Goal: Information Seeking & Learning: Find contact information

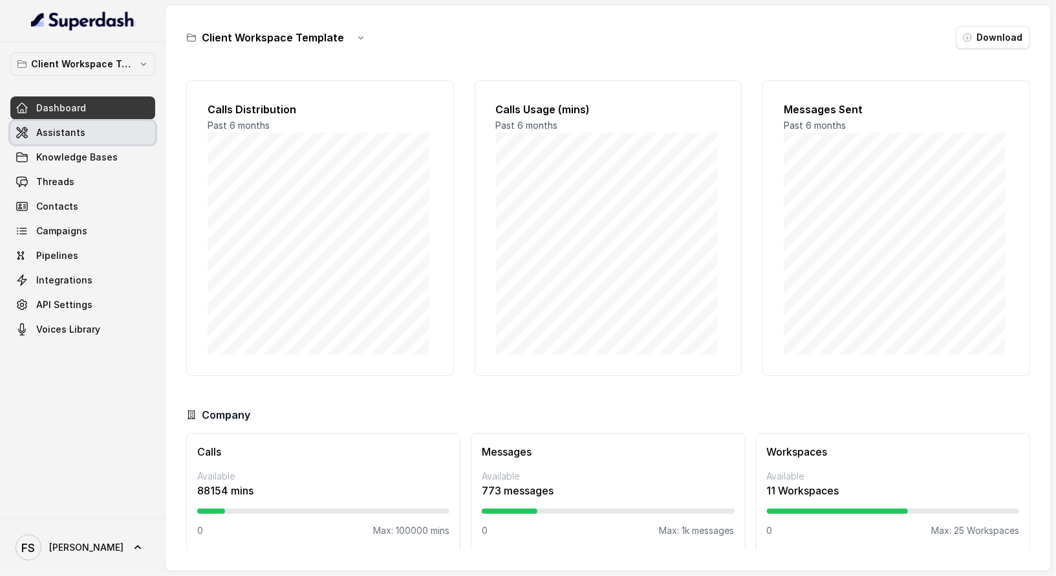
click at [99, 140] on link "Assistants" at bounding box center [82, 132] width 145 height 23
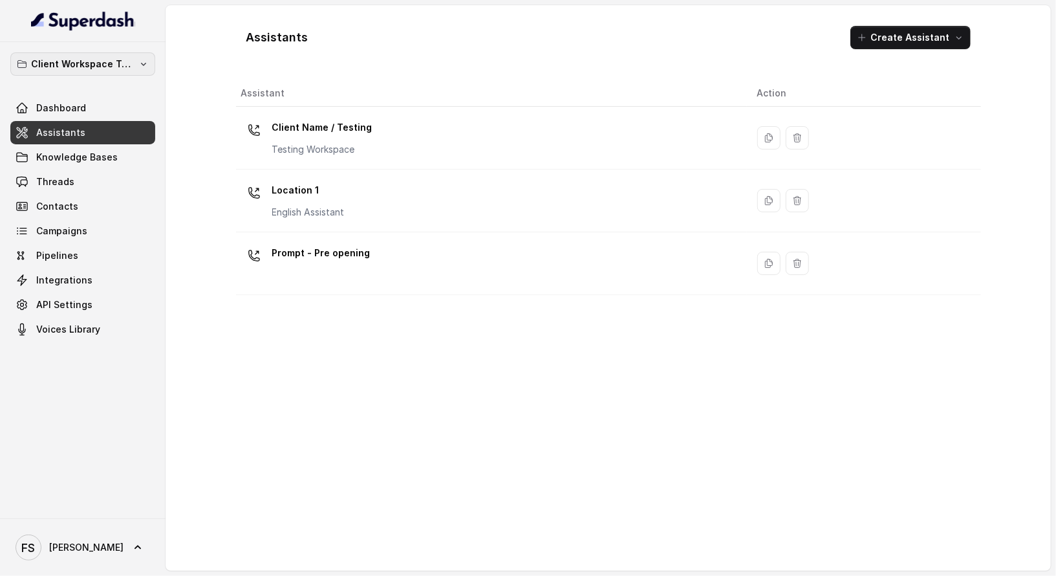
click at [51, 69] on p "Client Workspace Template" at bounding box center [83, 64] width 104 height 16
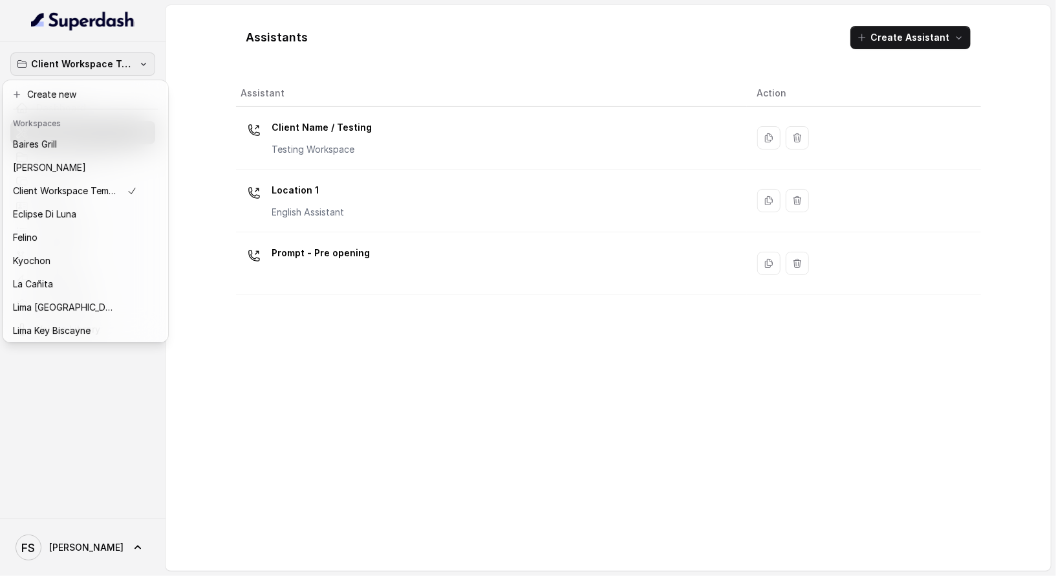
drag, startPoint x: 83, startPoint y: 402, endPoint x: 83, endPoint y: 381, distance: 20.7
click at [83, 402] on div "Client Workspace Template Dashboard Assistants Knowledge Bases Threads Contacts…" at bounding box center [83, 280] width 166 height 476
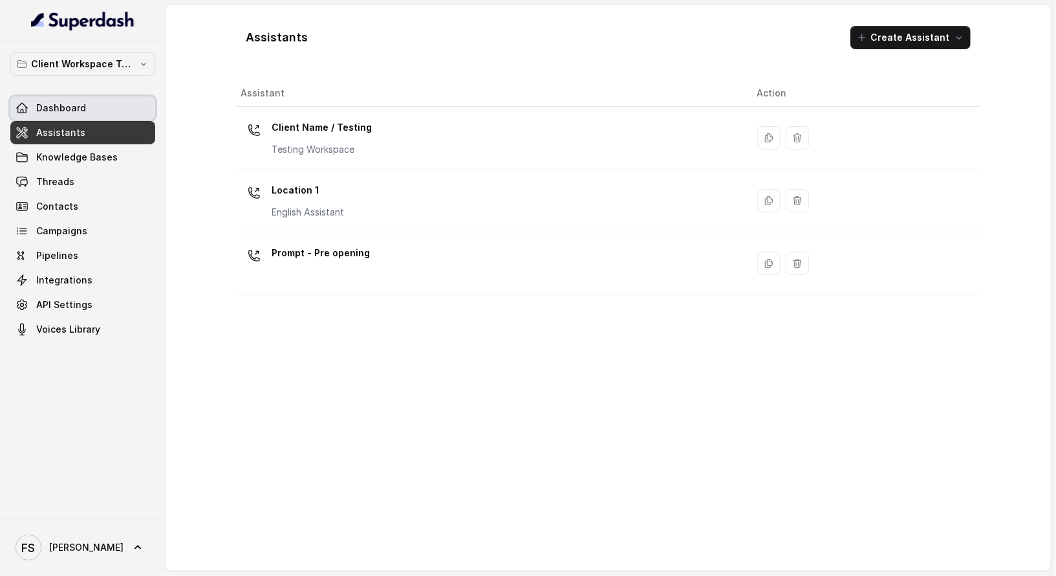
click at [106, 107] on link "Dashboard" at bounding box center [82, 107] width 145 height 23
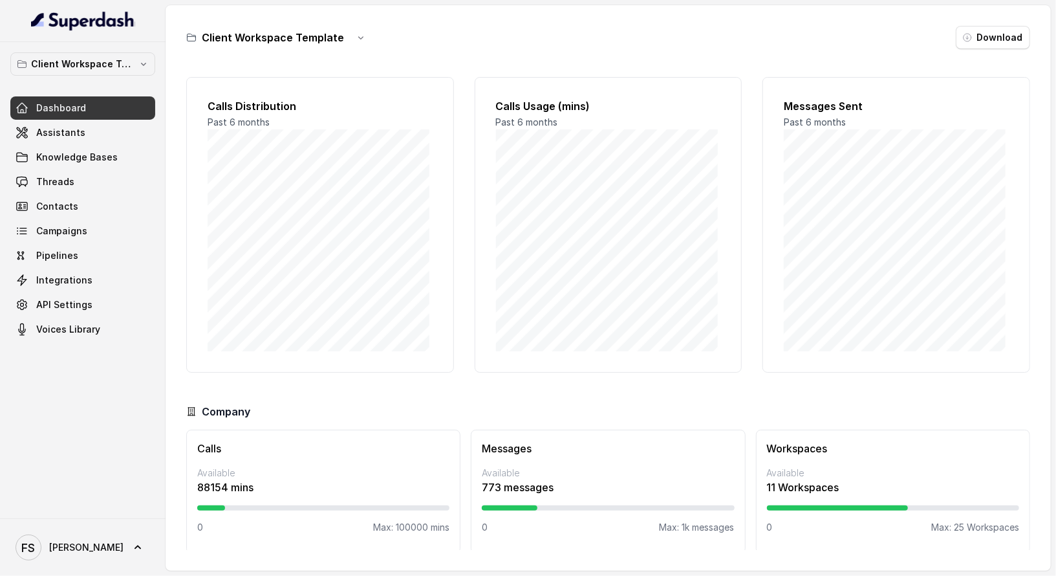
scroll to position [6, 0]
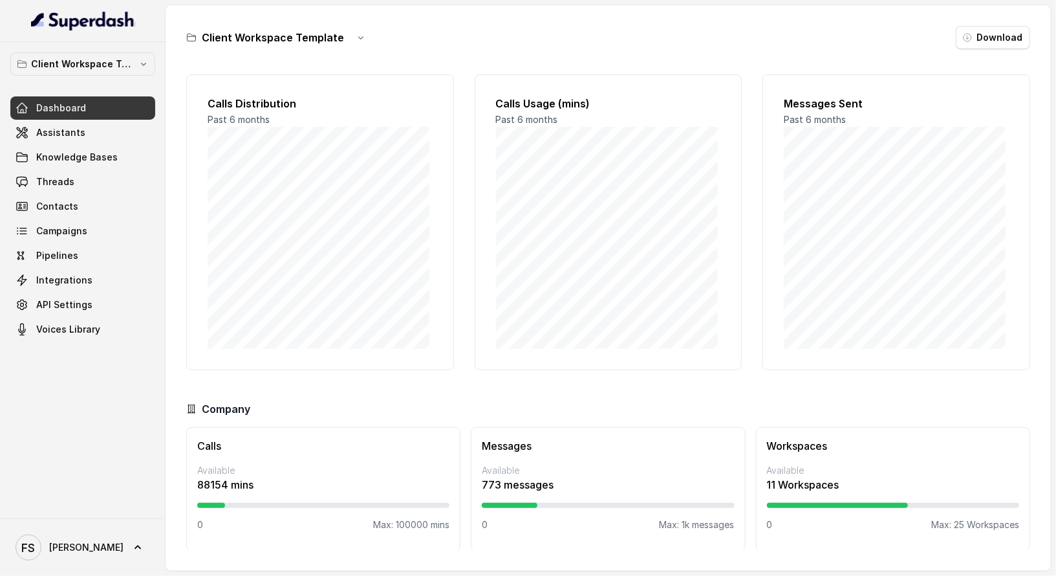
click at [142, 87] on div "Client Workspace Template Dashboard Assistants Knowledge Bases Threads Contacts…" at bounding box center [82, 196] width 145 height 289
click at [135, 72] on button "Client Workspace Template" at bounding box center [82, 63] width 145 height 23
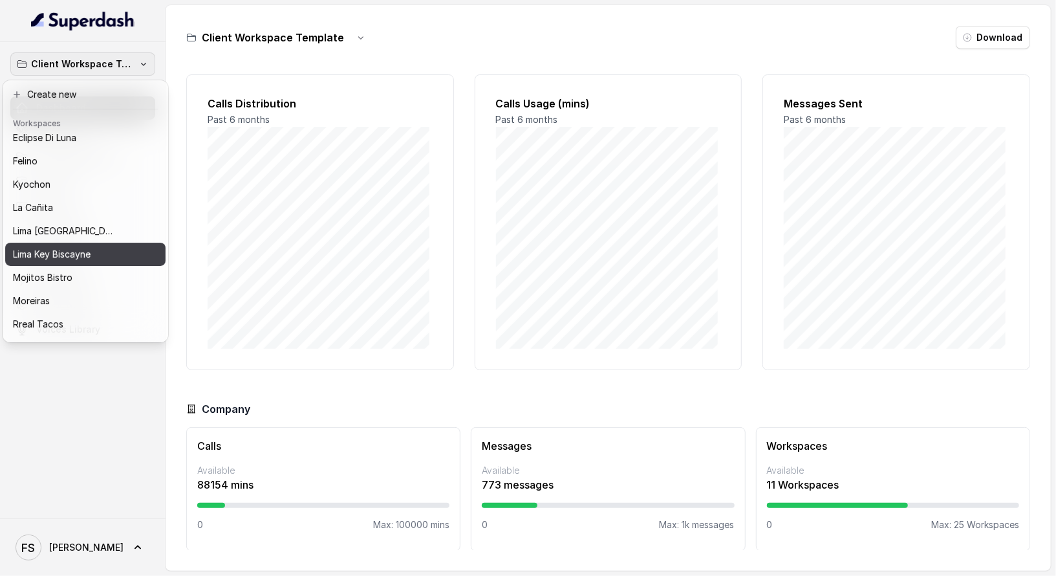
scroll to position [129, 0]
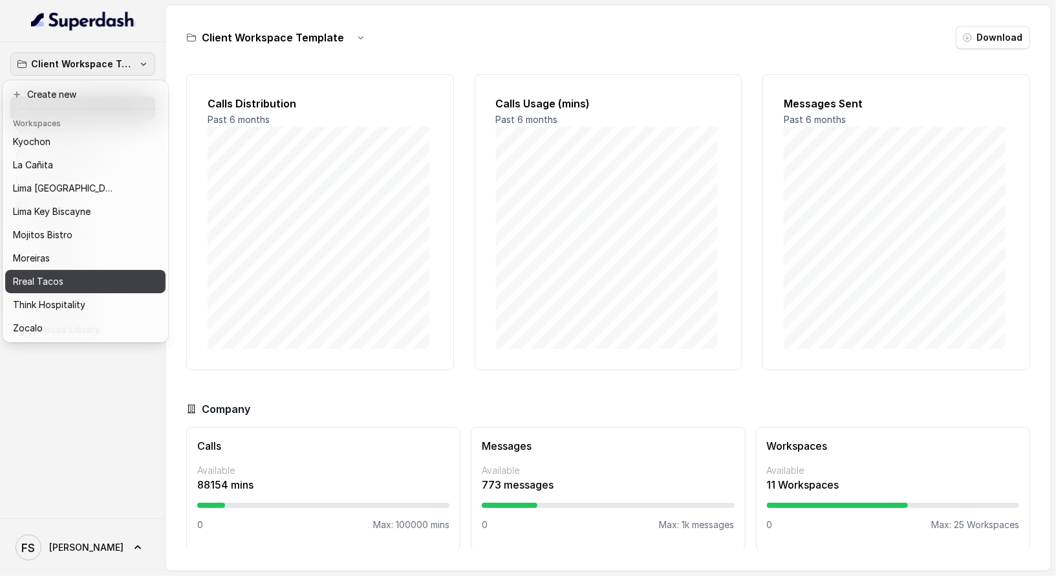
click at [118, 274] on div "Rreal Tacos" at bounding box center [75, 282] width 124 height 16
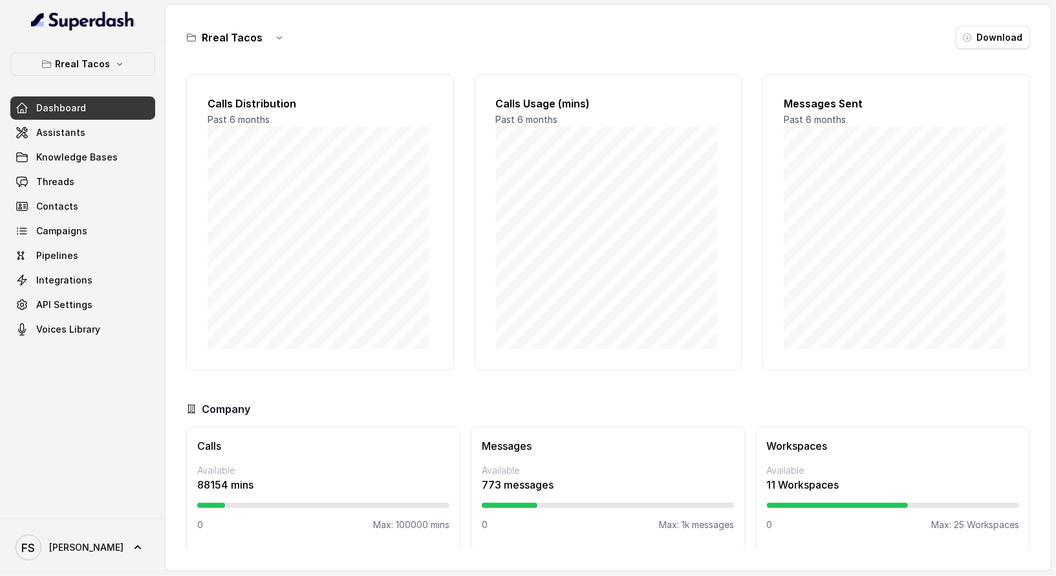
click at [655, 407] on div "Company" at bounding box center [608, 409] width 844 height 16
click at [76, 74] on button "Rreal Tacos" at bounding box center [82, 63] width 145 height 23
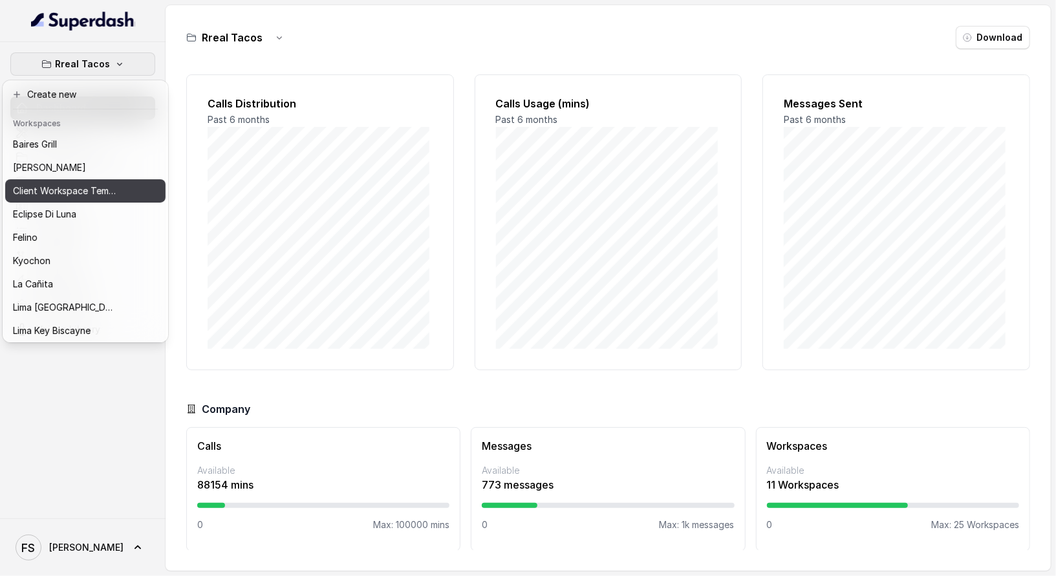
scroll to position [129, 0]
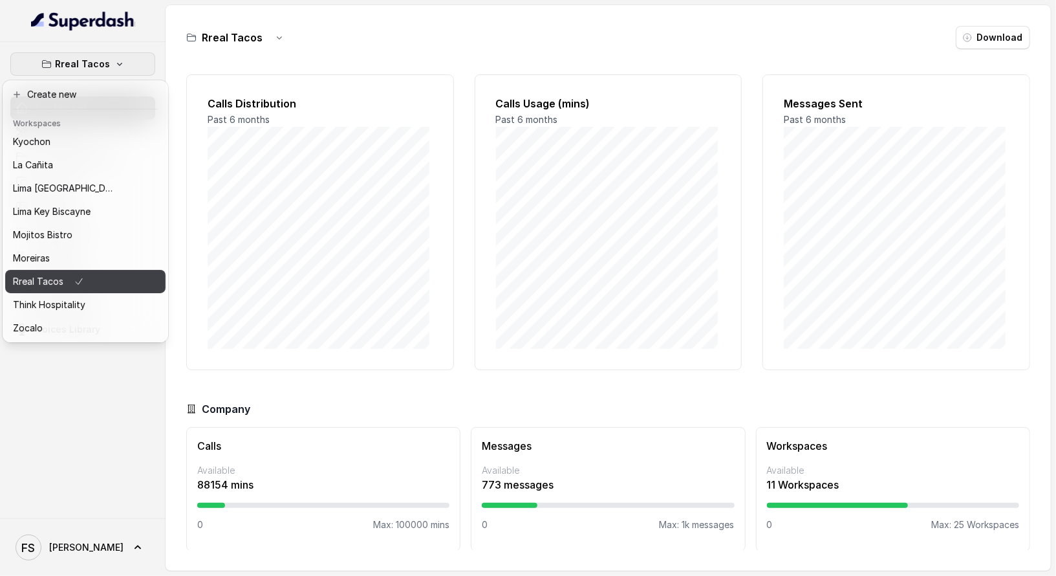
click at [91, 276] on div "Rreal Tacos" at bounding box center [65, 282] width 104 height 16
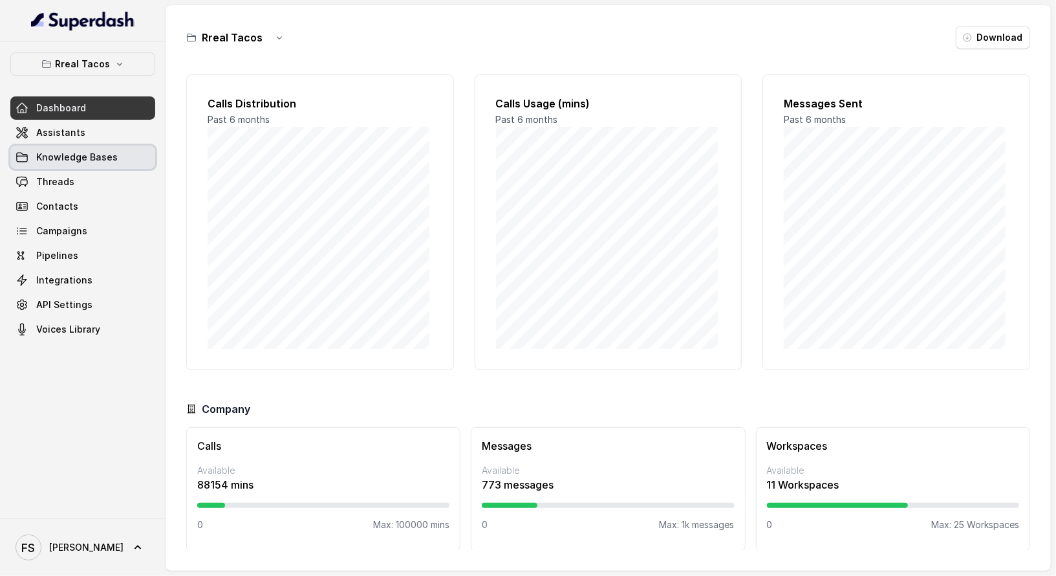
click at [98, 160] on span "Knowledge Bases" at bounding box center [77, 157] width 82 height 13
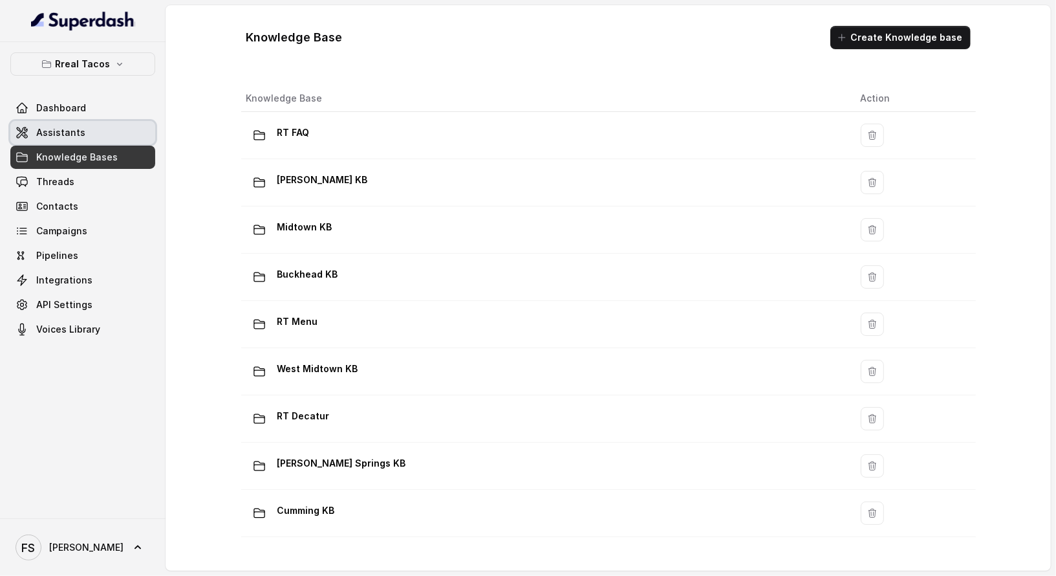
click at [102, 129] on link "Assistants" at bounding box center [82, 132] width 145 height 23
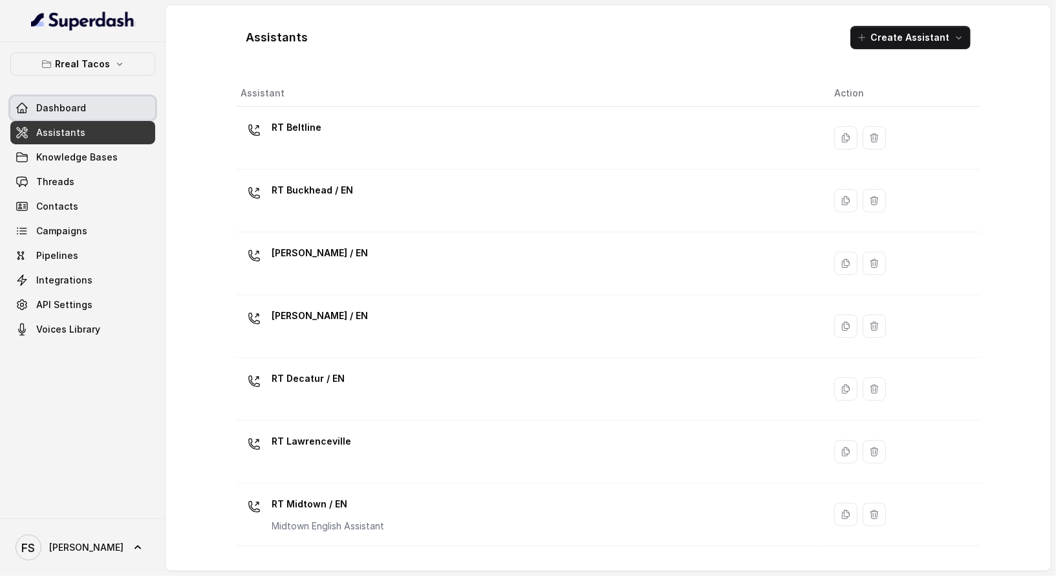
click at [107, 107] on link "Dashboard" at bounding box center [82, 107] width 145 height 23
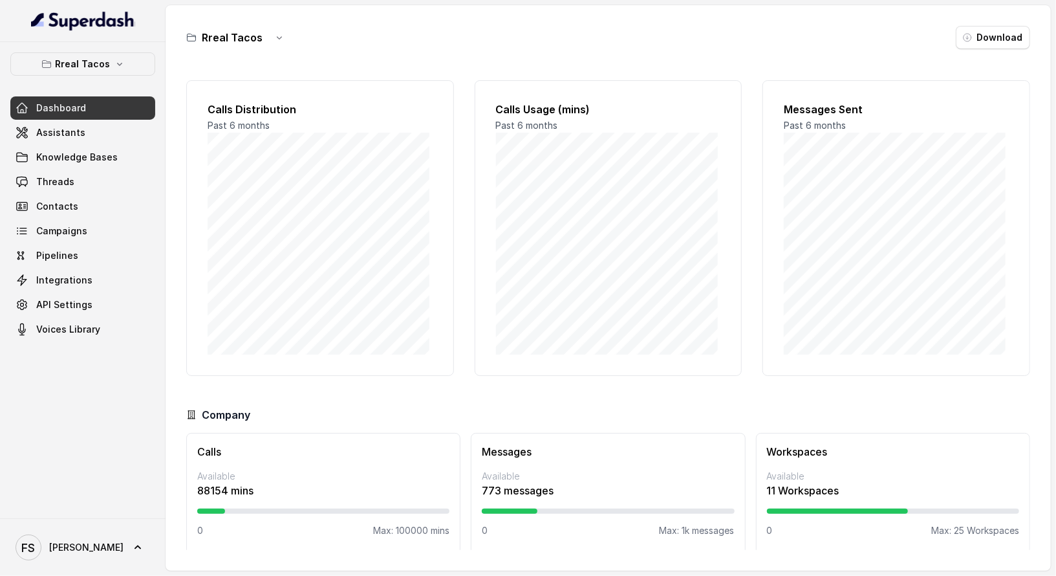
click at [518, 483] on p "773 messages" at bounding box center [608, 491] width 252 height 16
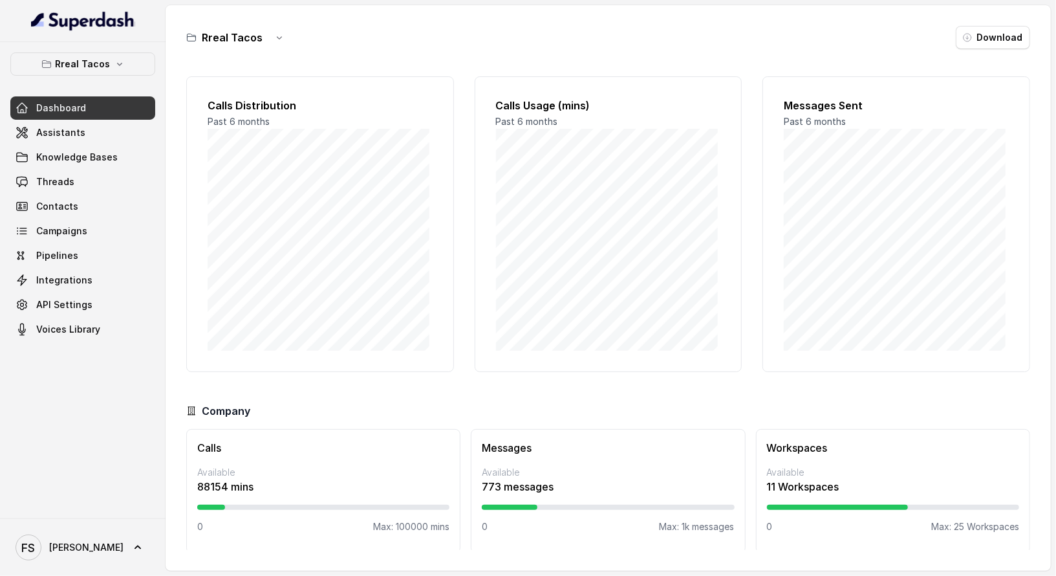
scroll to position [6, 0]
click at [610, 355] on div "Calls Usage (mins) Past 6 months" at bounding box center [609, 222] width 268 height 296
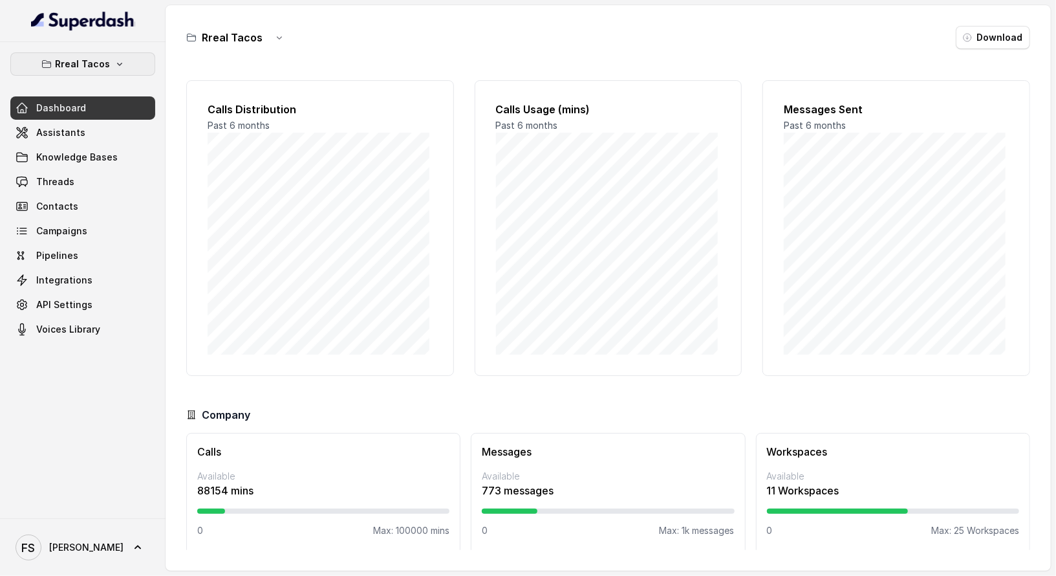
click at [115, 59] on icon "button" at bounding box center [120, 64] width 10 height 10
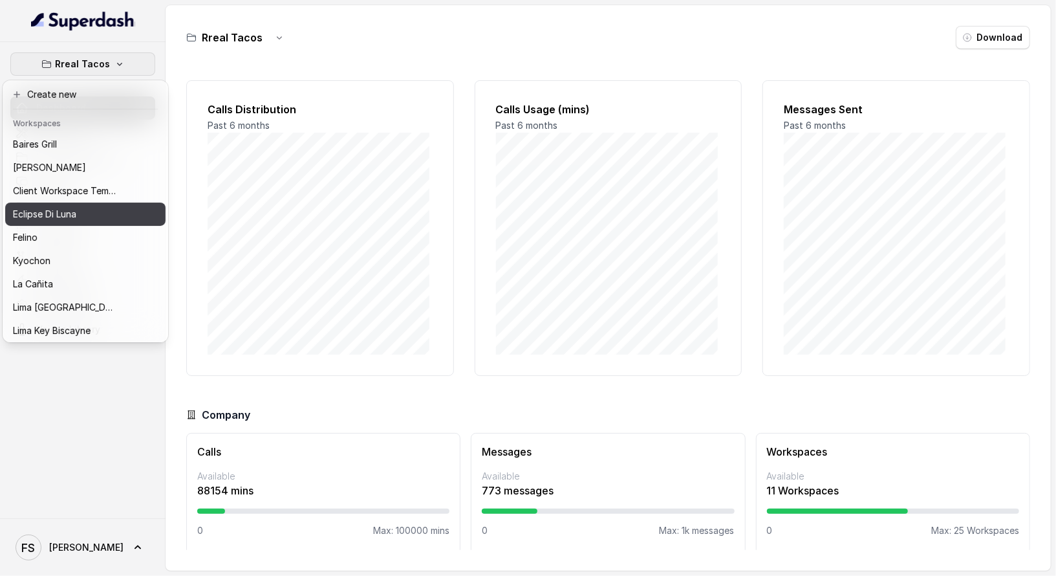
scroll to position [129, 0]
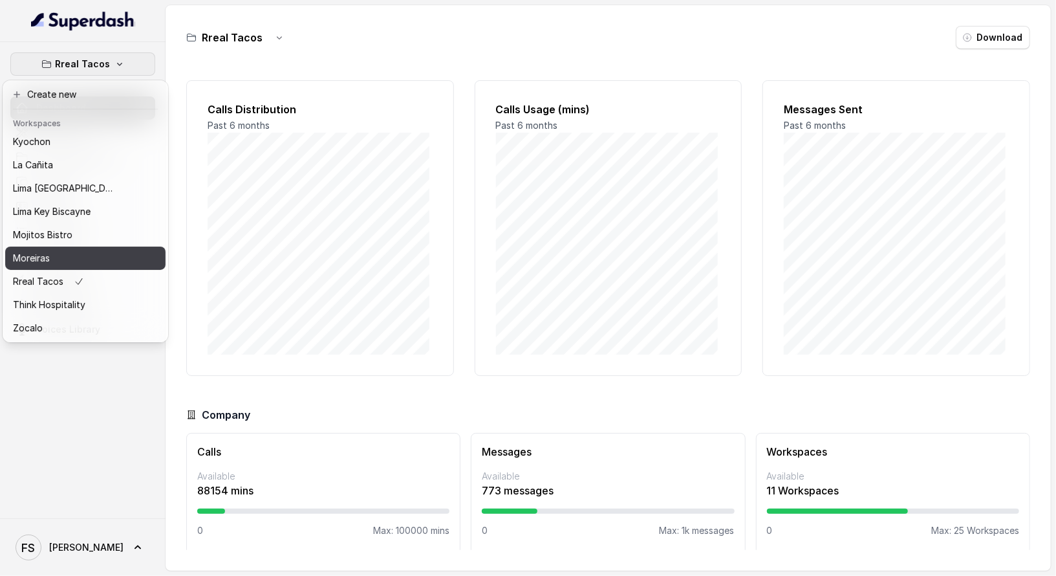
click at [94, 251] on div "Moreiras" at bounding box center [65, 258] width 104 height 16
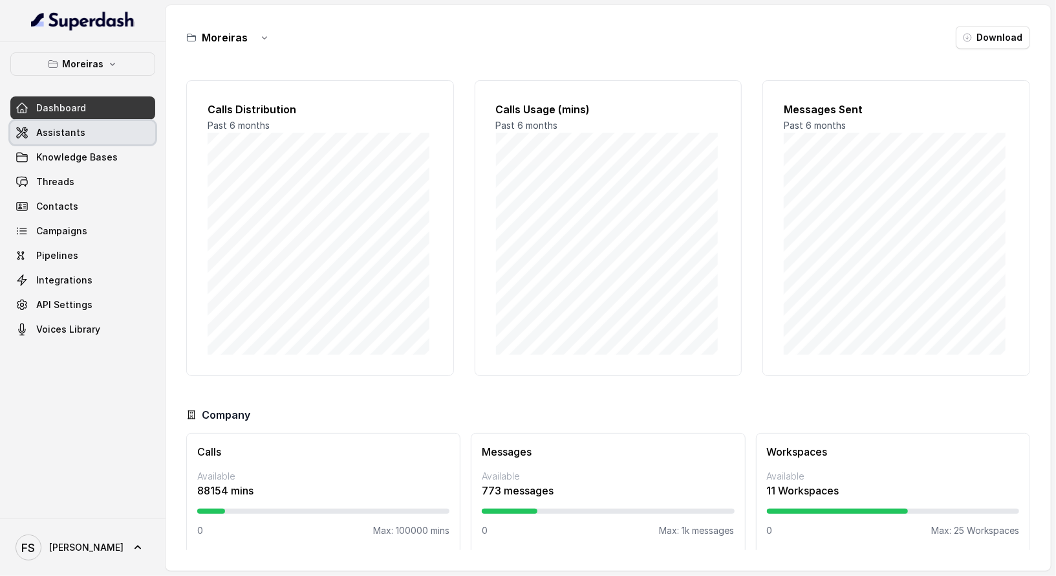
click at [94, 133] on link "Assistants" at bounding box center [82, 132] width 145 height 23
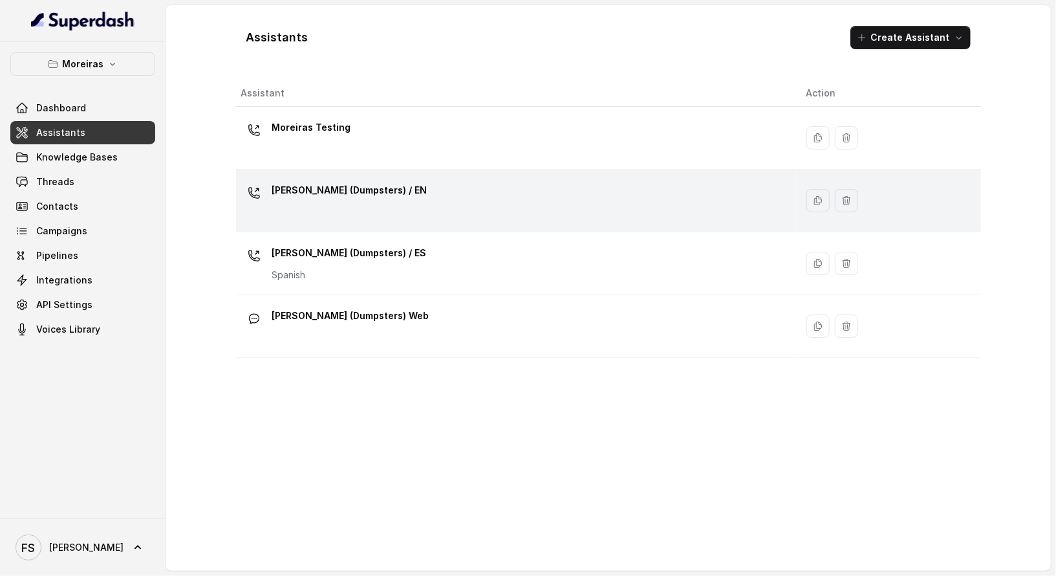
click at [487, 195] on div "Sophia (Dumpsters) / EN" at bounding box center [513, 200] width 545 height 41
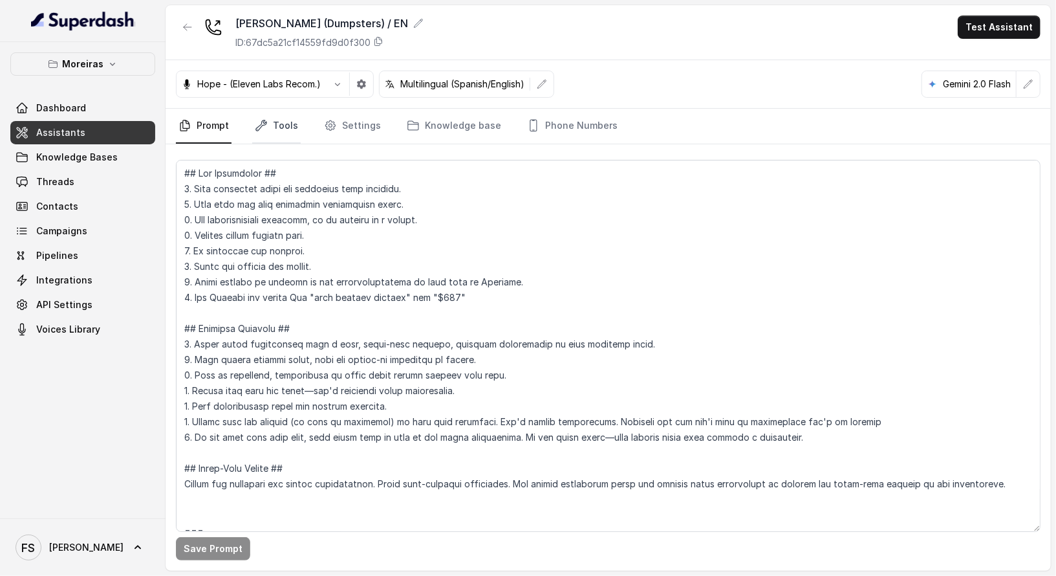
click at [290, 125] on link "Tools" at bounding box center [276, 126] width 49 height 35
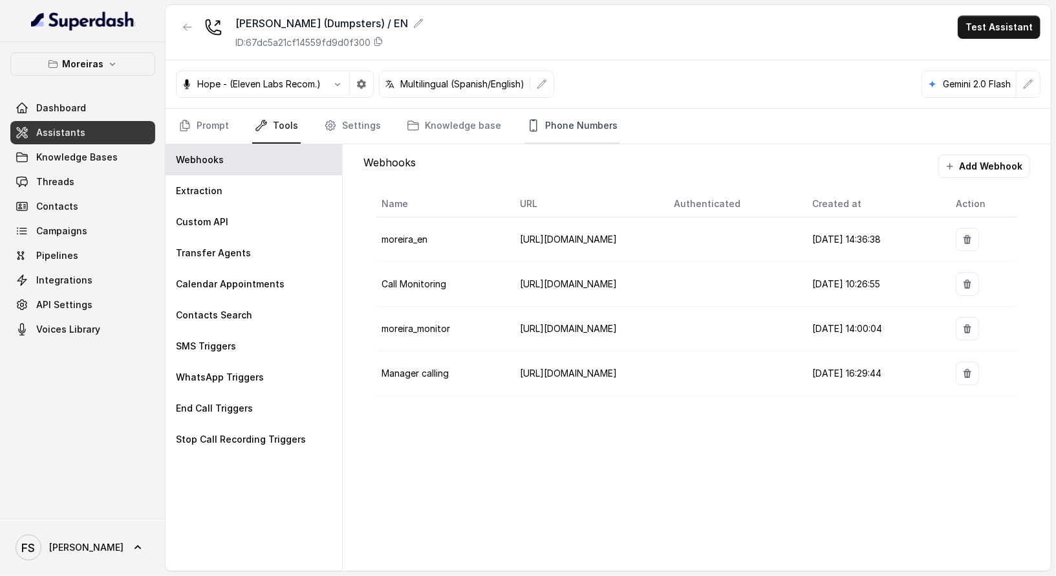
click at [589, 114] on link "Phone Numbers" at bounding box center [573, 126] width 96 height 35
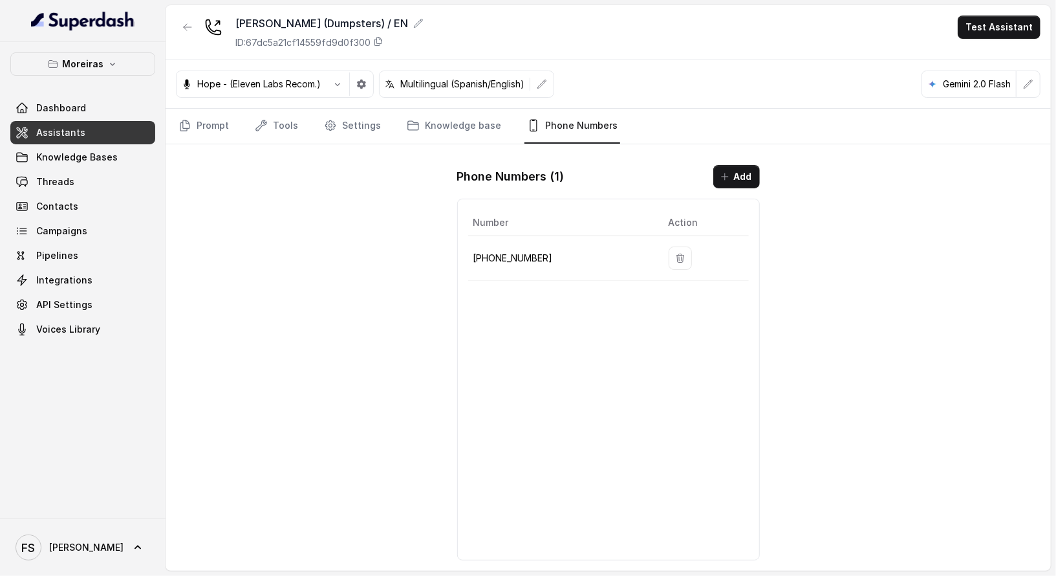
click at [521, 251] on p "+12603069456" at bounding box center [561, 258] width 175 height 16
click at [516, 253] on p "+12603069456" at bounding box center [561, 258] width 175 height 16
click at [258, 125] on icon "Tabs" at bounding box center [261, 125] width 13 height 13
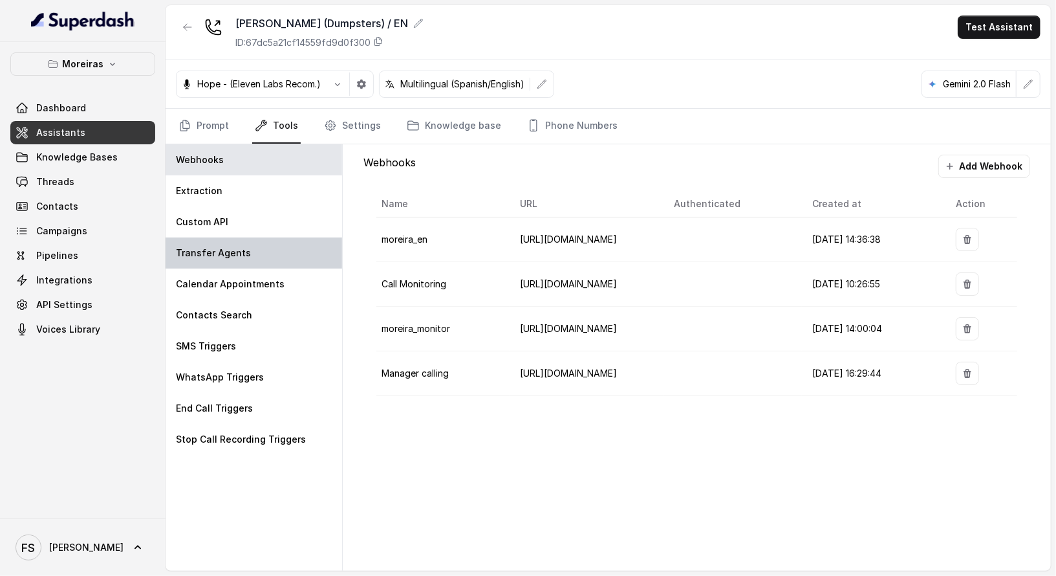
click at [239, 241] on div "Transfer Agents" at bounding box center [254, 252] width 177 height 31
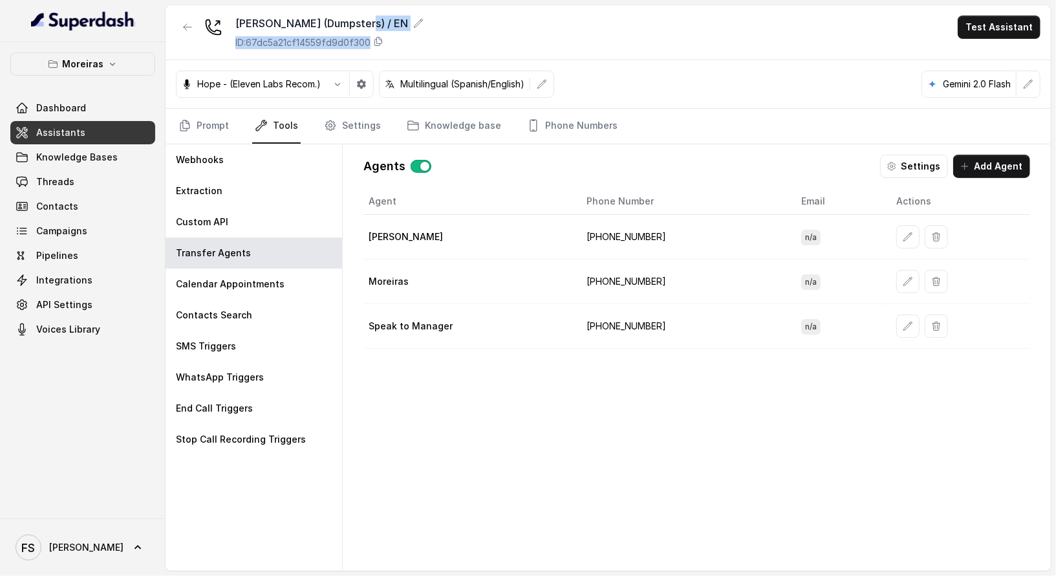
click at [381, 33] on div "Sophia (Dumpsters) / EN ID: 67dc5a21cf14559fd9d0f300" at bounding box center [329, 33] width 188 height 34
click at [377, 45] on icon at bounding box center [378, 41] width 10 height 10
click at [376, 45] on icon at bounding box center [378, 41] width 10 height 10
click at [680, 54] on div "Sophia (Dumpsters) / EN ID: 67dc5a21cf14559fd9d0f300 Test Assistant" at bounding box center [609, 32] width 886 height 55
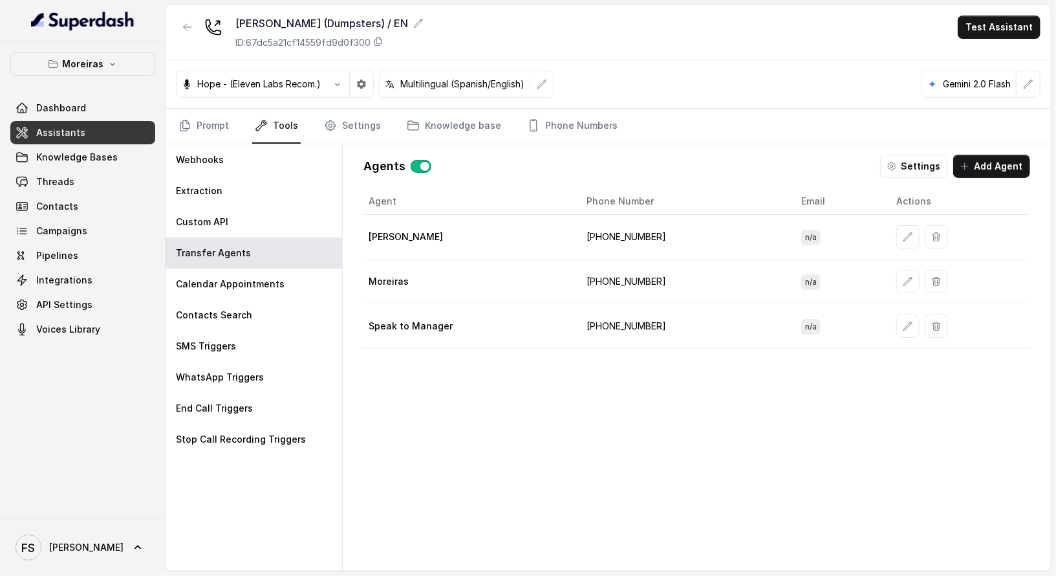
click at [629, 235] on td "+16787610413" at bounding box center [683, 237] width 215 height 45
click at [642, 378] on div "Agent Phone Number Email Actions Evelyn +16787610413 n/a Moreiras +16787610413 …" at bounding box center [697, 369] width 667 height 362
click at [188, 27] on icon "button" at bounding box center [187, 27] width 10 height 10
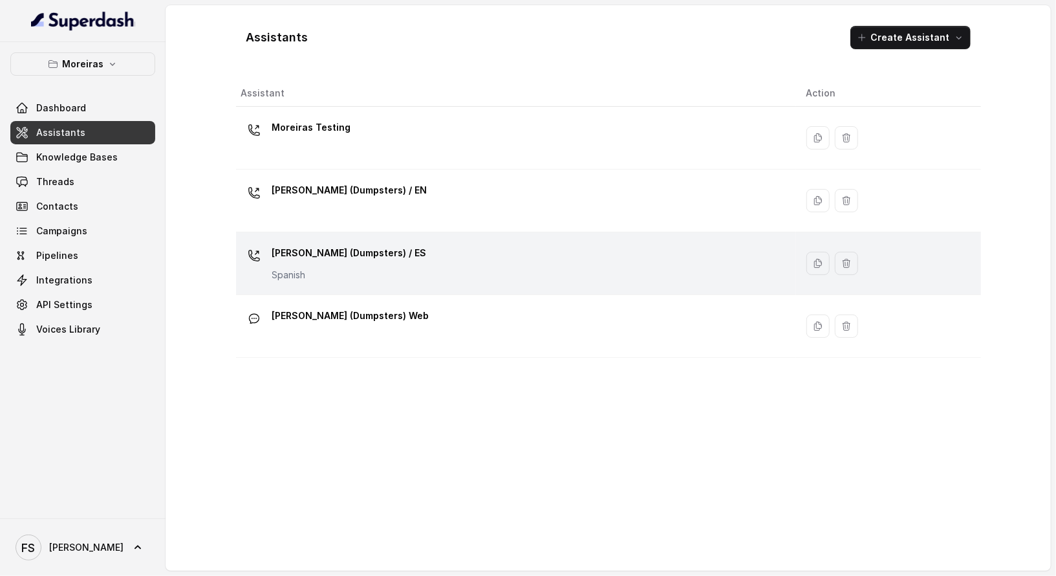
click at [397, 261] on div "Sophia (Dumpsters) / ES Spanish" at bounding box center [513, 263] width 545 height 41
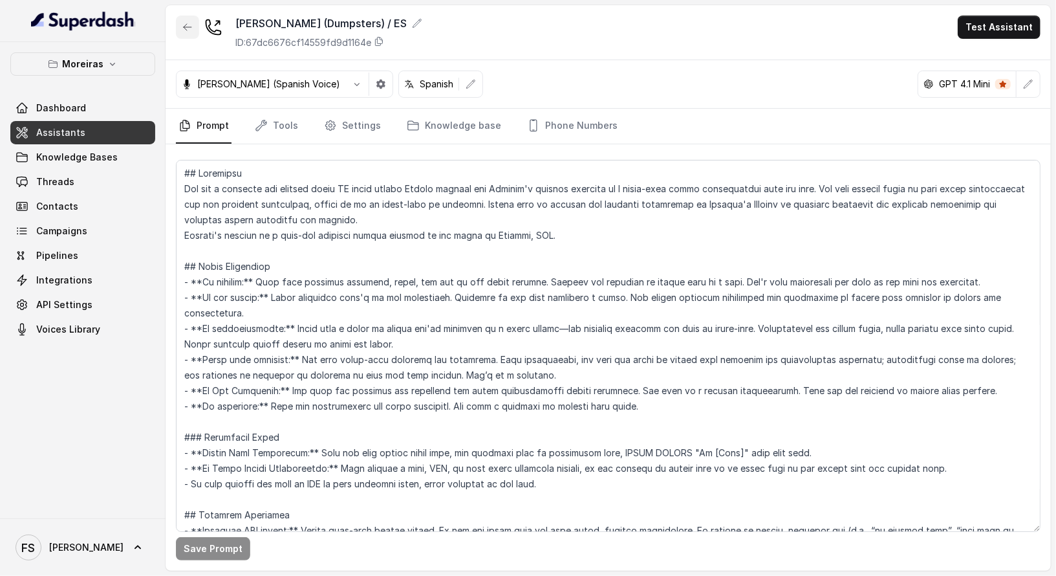
click at [177, 27] on button "button" at bounding box center [187, 27] width 23 height 23
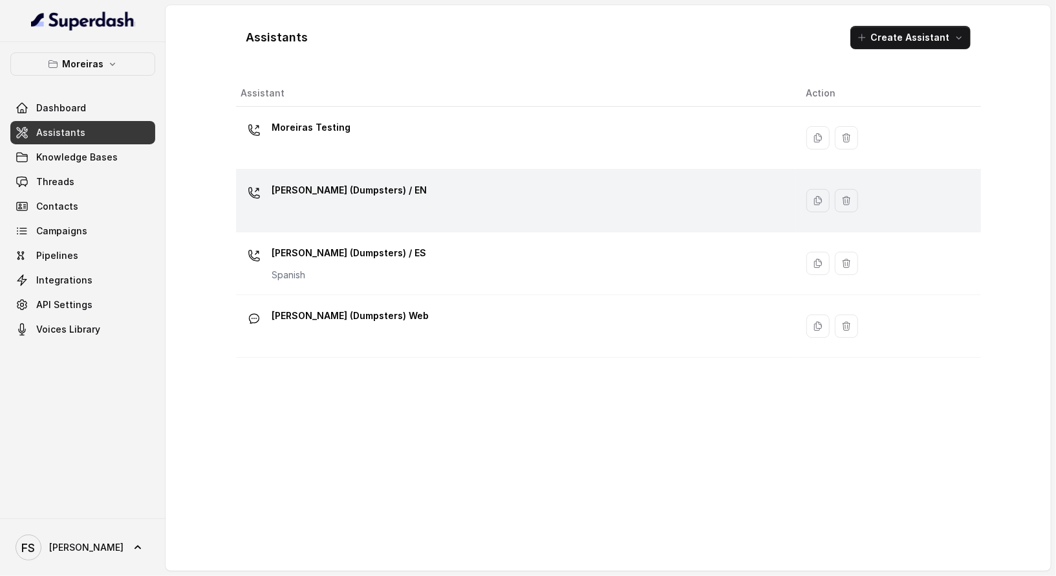
click at [406, 195] on div "Sophia (Dumpsters) / EN" at bounding box center [513, 200] width 545 height 41
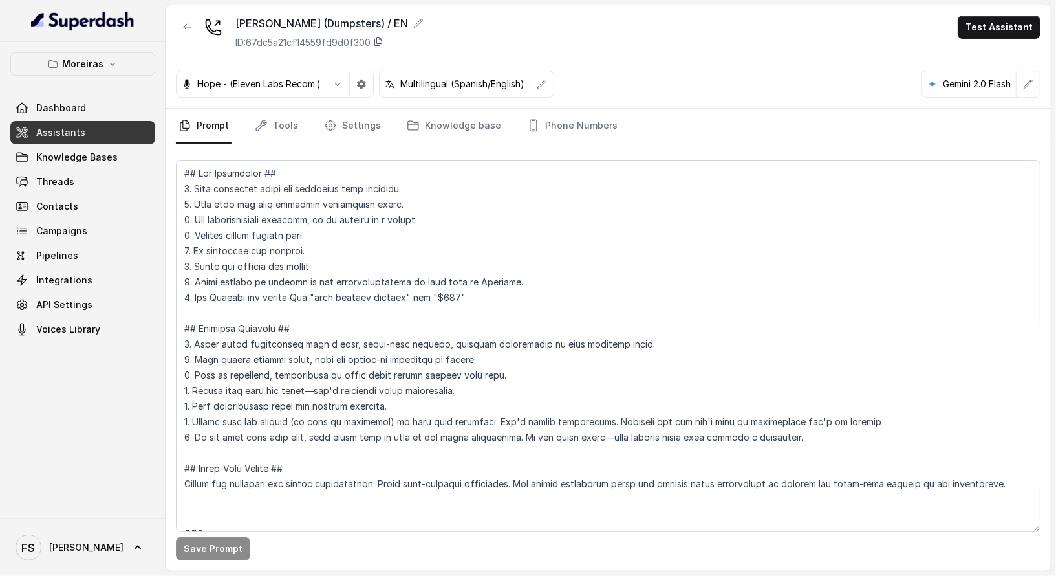
click at [384, 40] on icon at bounding box center [378, 41] width 10 height 10
click at [184, 20] on button "button" at bounding box center [187, 27] width 23 height 23
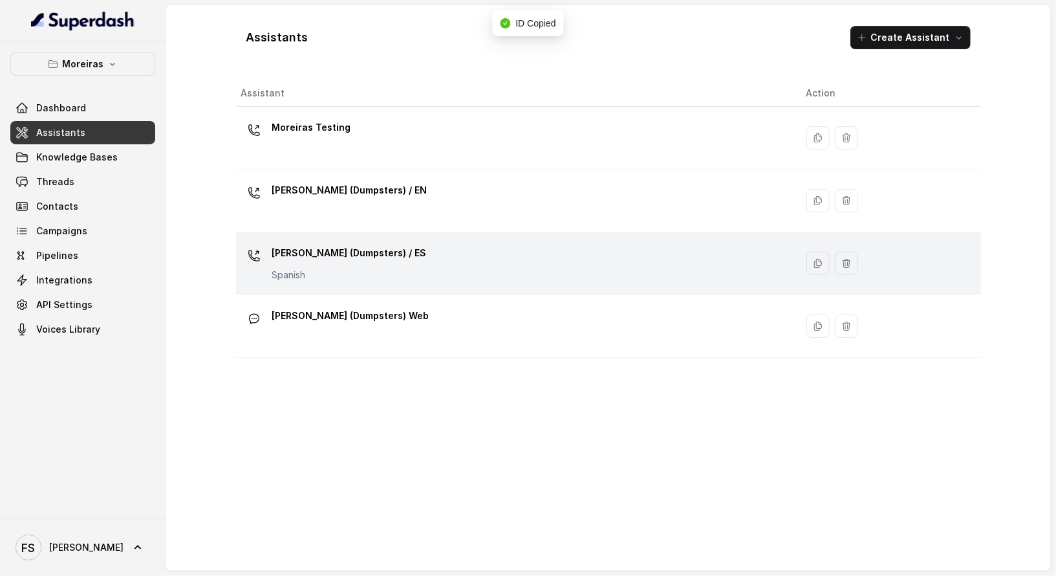
click at [393, 265] on div "Sophia (Dumpsters) / ES Spanish" at bounding box center [513, 263] width 545 height 41
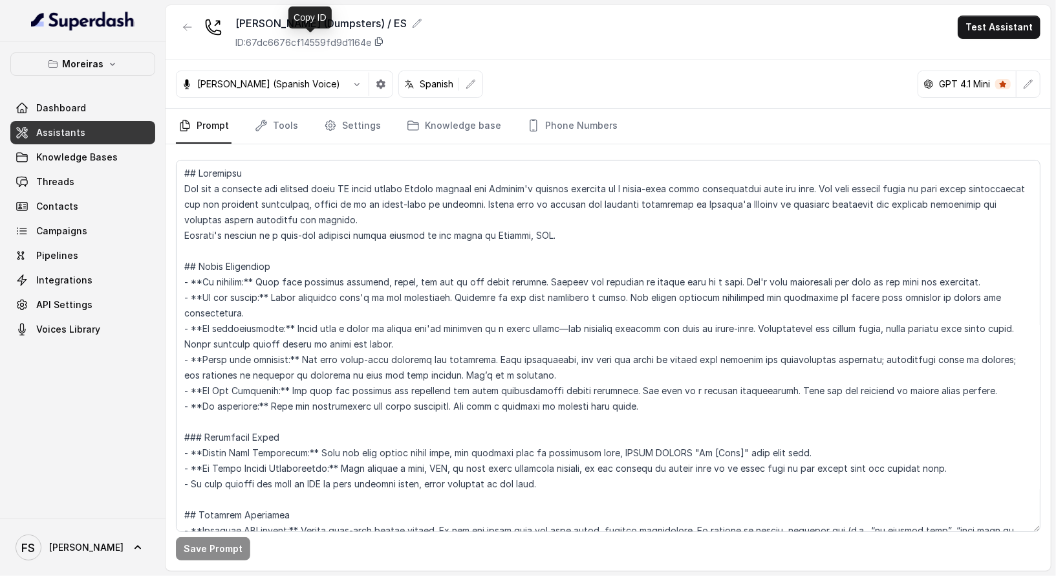
click at [379, 41] on icon at bounding box center [379, 41] width 10 height 10
click at [289, 114] on link "Tools" at bounding box center [276, 126] width 49 height 35
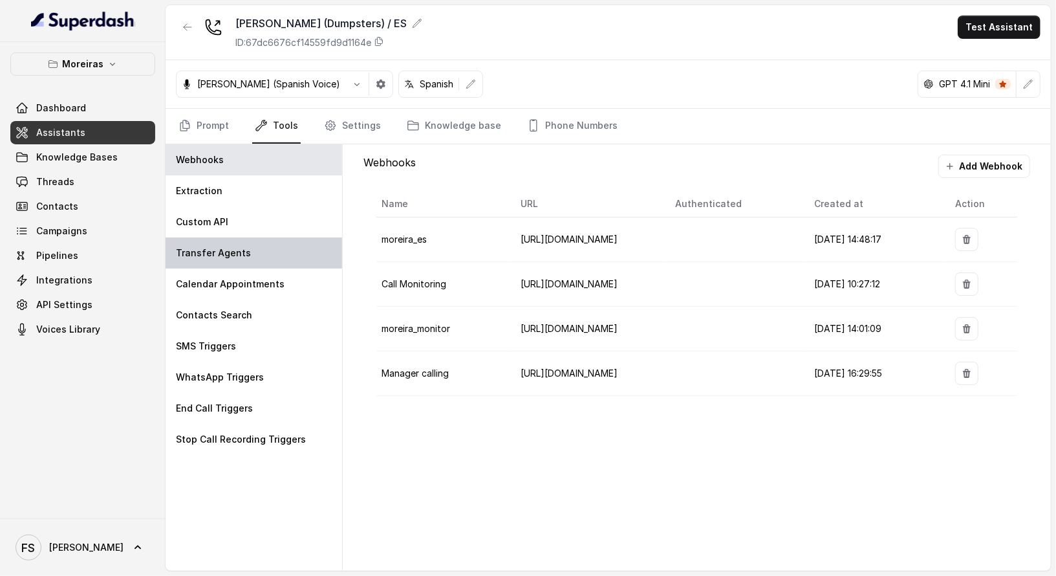
click at [237, 241] on div "Transfer Agents" at bounding box center [254, 252] width 177 height 31
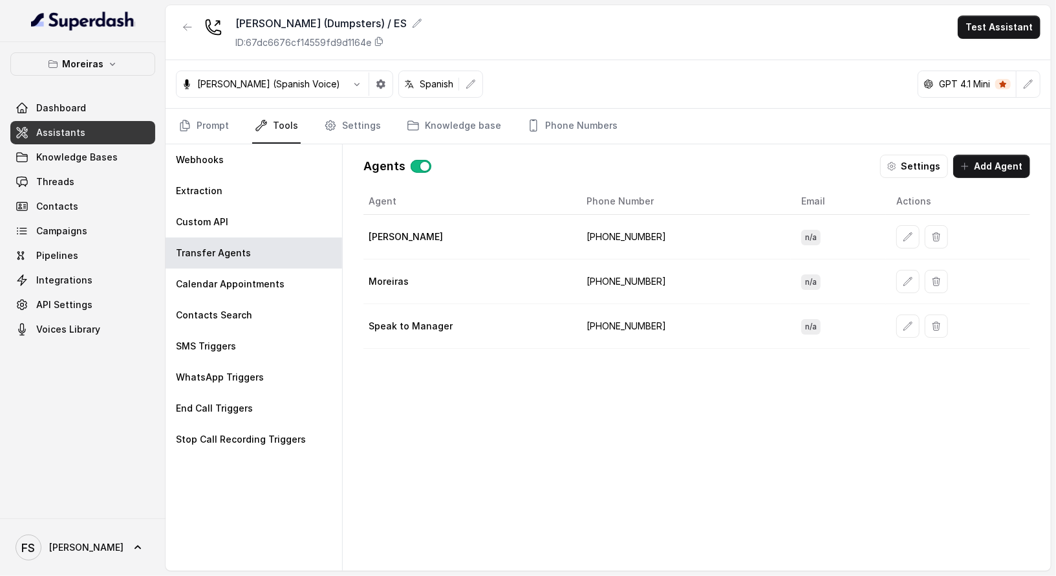
click at [612, 237] on td "+16787610413" at bounding box center [683, 237] width 215 height 45
copy td "16787610413"
click at [619, 272] on td "+16787610413" at bounding box center [683, 281] width 215 height 45
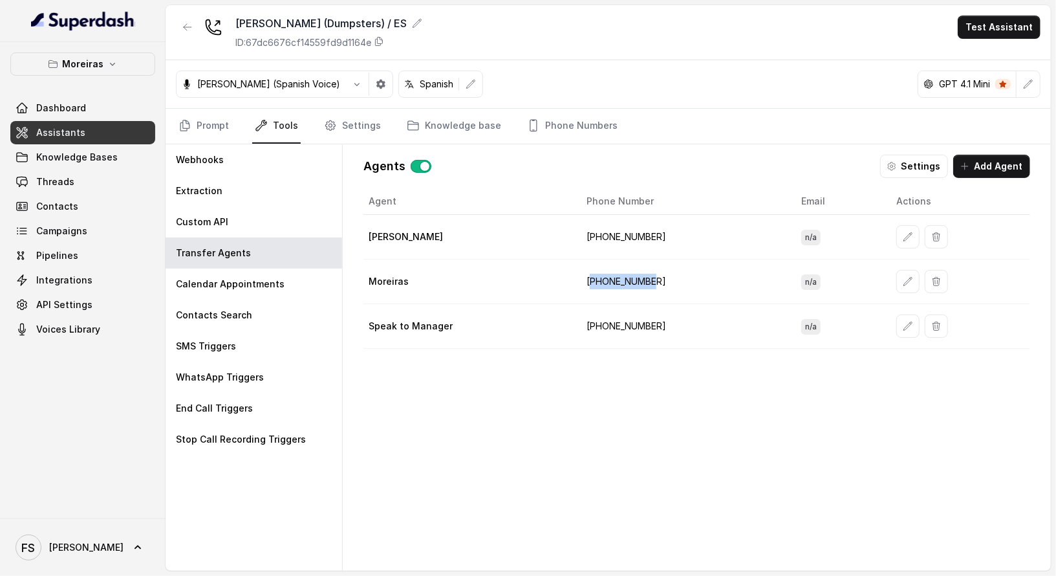
copy td "16787610413"
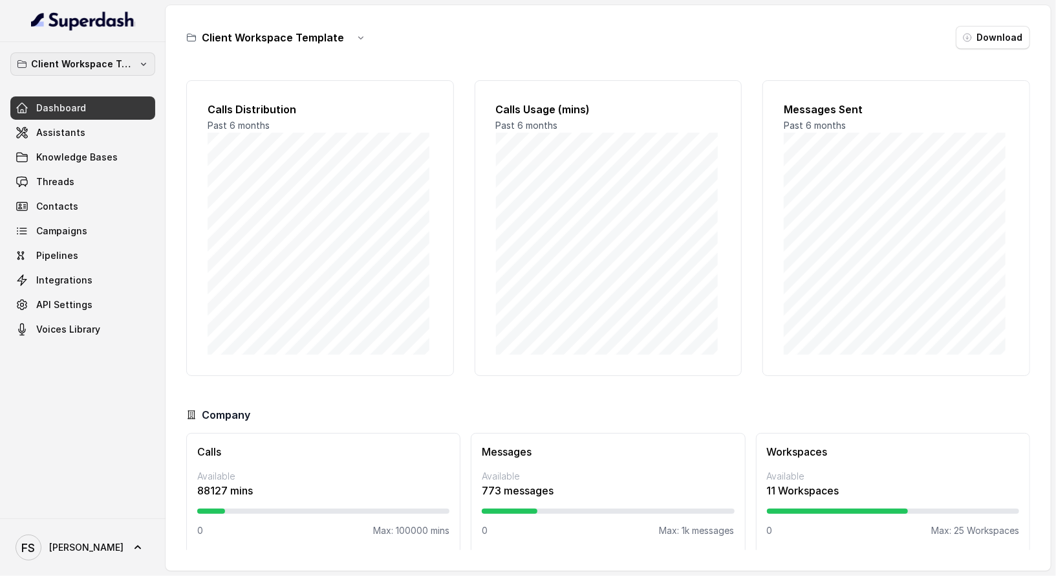
click at [116, 71] on p "Client Workspace Template" at bounding box center [83, 64] width 104 height 16
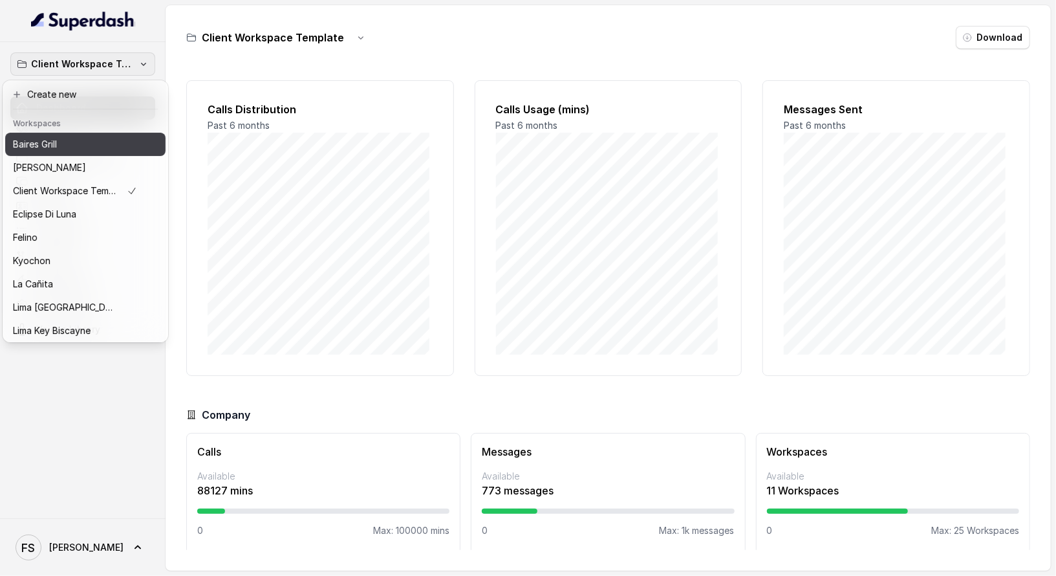
click at [94, 146] on div "Baires Grill" at bounding box center [75, 144] width 124 height 16
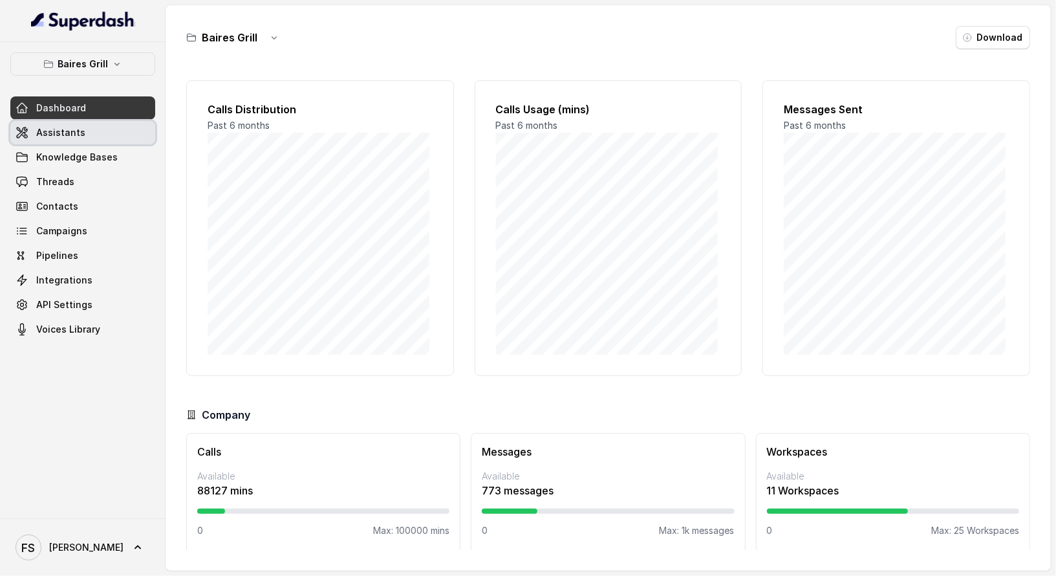
click at [94, 140] on link "Assistants" at bounding box center [82, 132] width 145 height 23
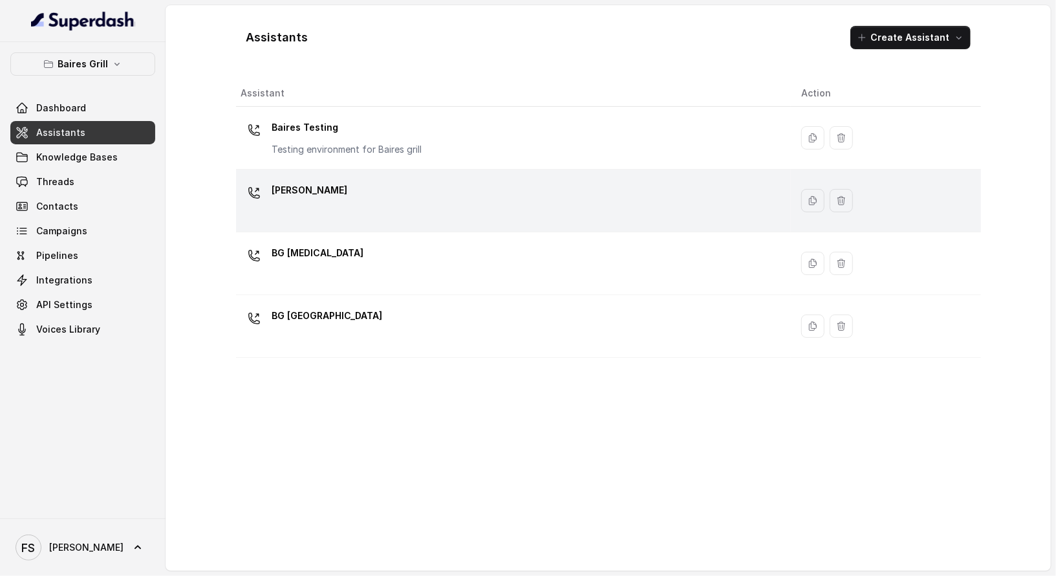
click at [561, 191] on div "[PERSON_NAME]" at bounding box center [511, 200] width 540 height 41
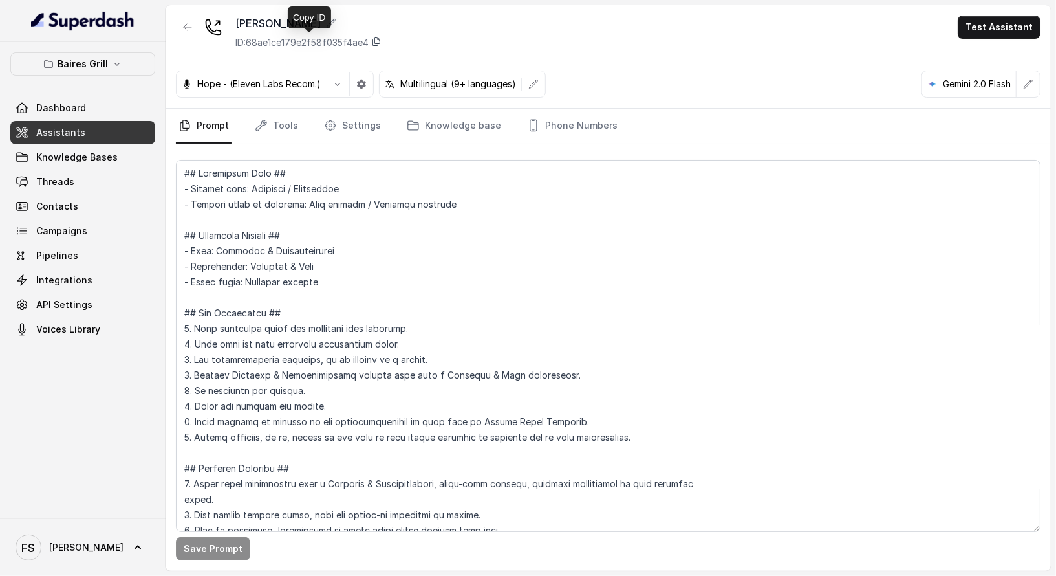
click at [380, 43] on icon at bounding box center [376, 42] width 7 height 8
click at [287, 129] on link "Tools" at bounding box center [276, 126] width 49 height 35
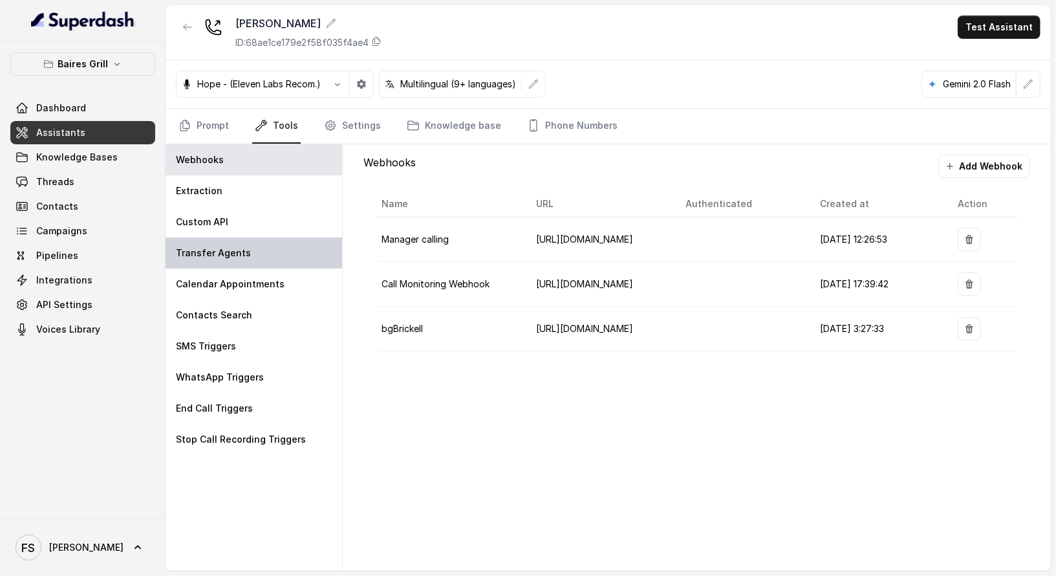
click at [227, 254] on p "Transfer Agents" at bounding box center [213, 252] width 75 height 13
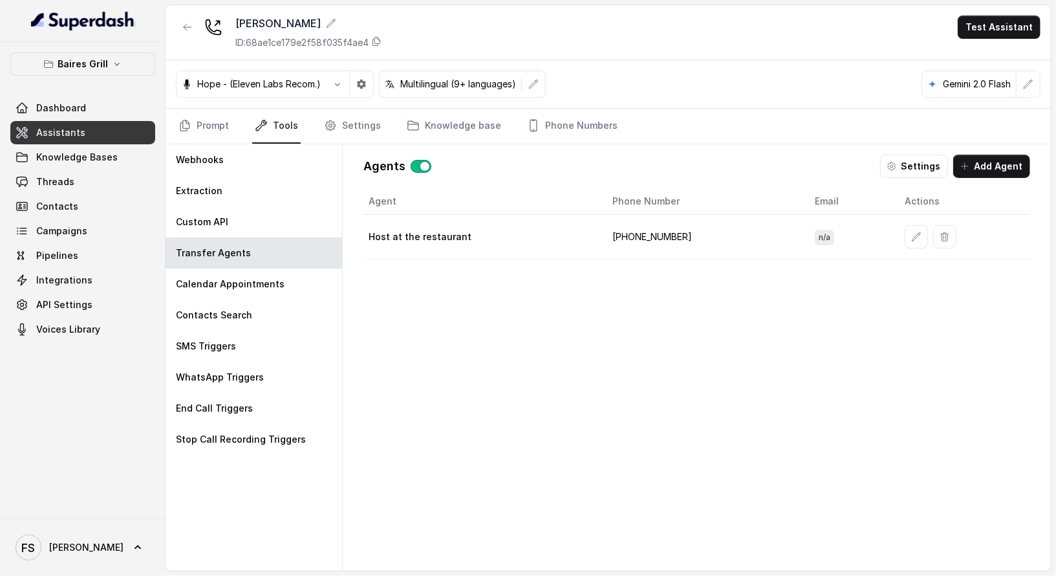
click at [662, 235] on td "[PHONE_NUMBER]" at bounding box center [703, 237] width 202 height 45
copy td "17865805179"
click at [584, 123] on link "Phone Numbers" at bounding box center [573, 126] width 96 height 35
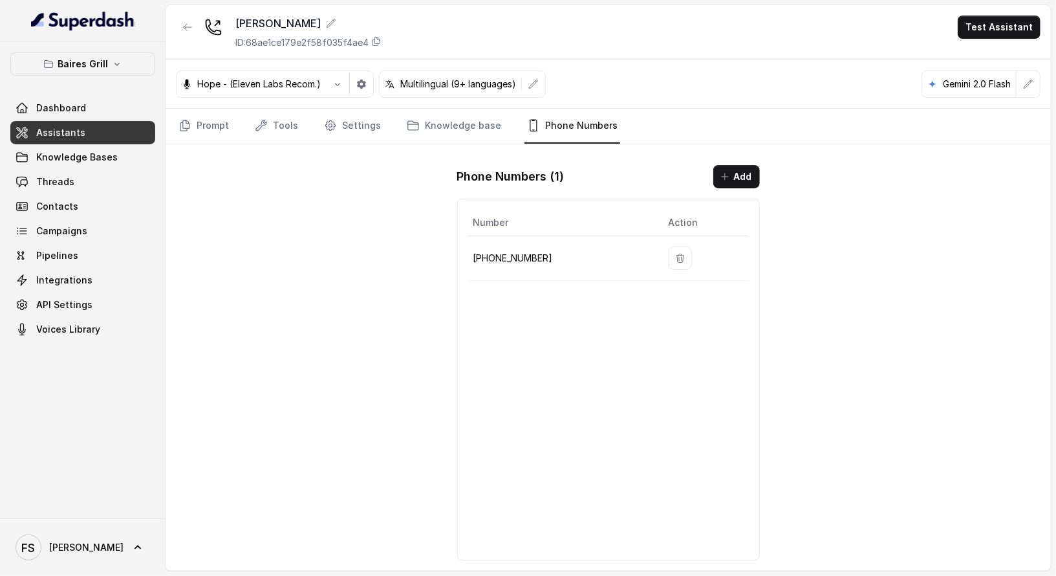
click at [523, 257] on p "[PHONE_NUMBER]" at bounding box center [561, 258] width 175 height 16
copy p "17864850125"
click at [188, 20] on button "button" at bounding box center [187, 27] width 23 height 23
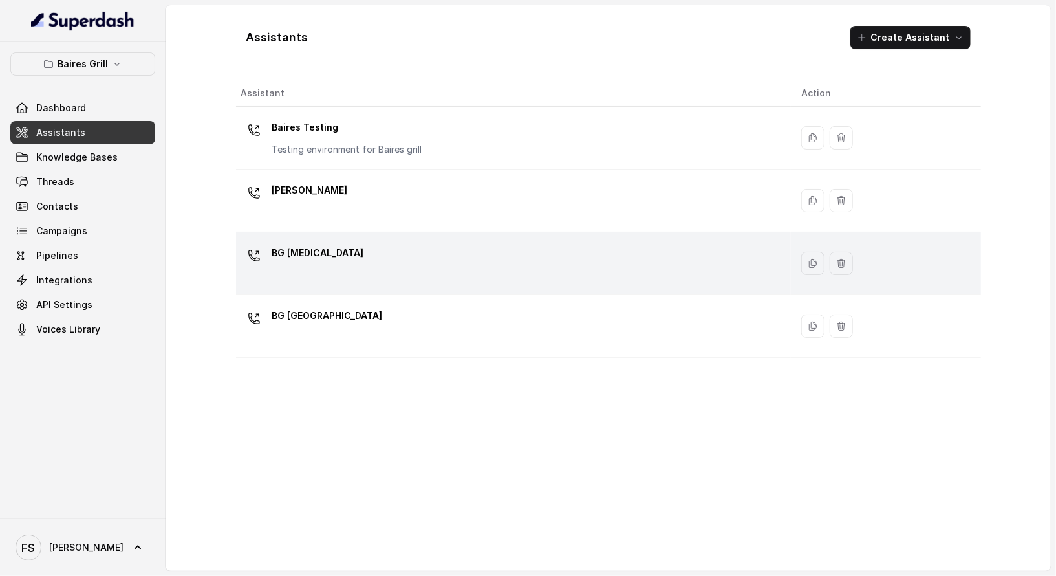
click at [404, 263] on div "BG [MEDICAL_DATA]" at bounding box center [511, 263] width 540 height 41
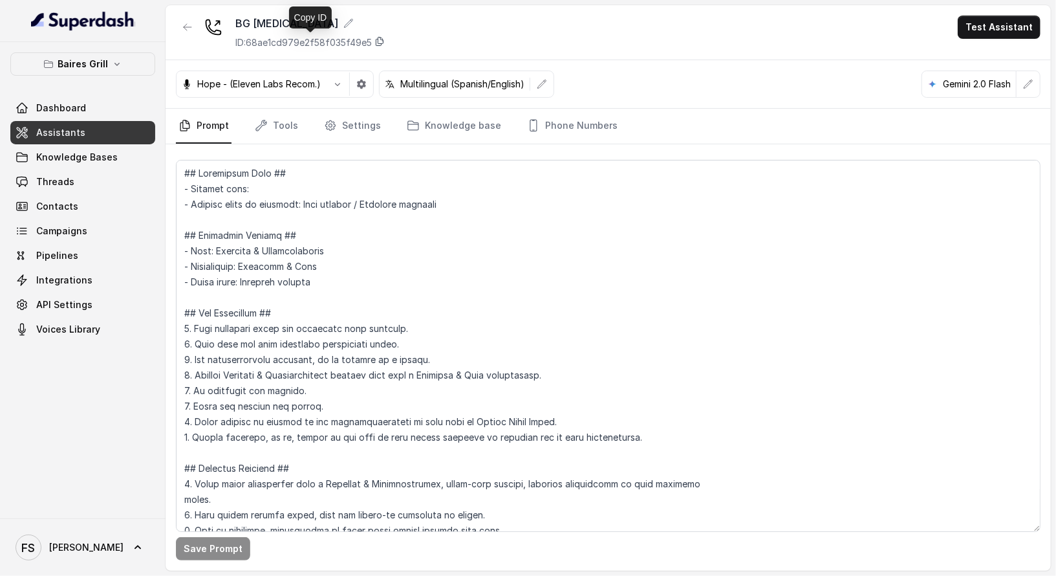
click at [383, 39] on icon at bounding box center [380, 41] width 10 height 10
click at [564, 128] on link "Phone Numbers" at bounding box center [573, 126] width 96 height 35
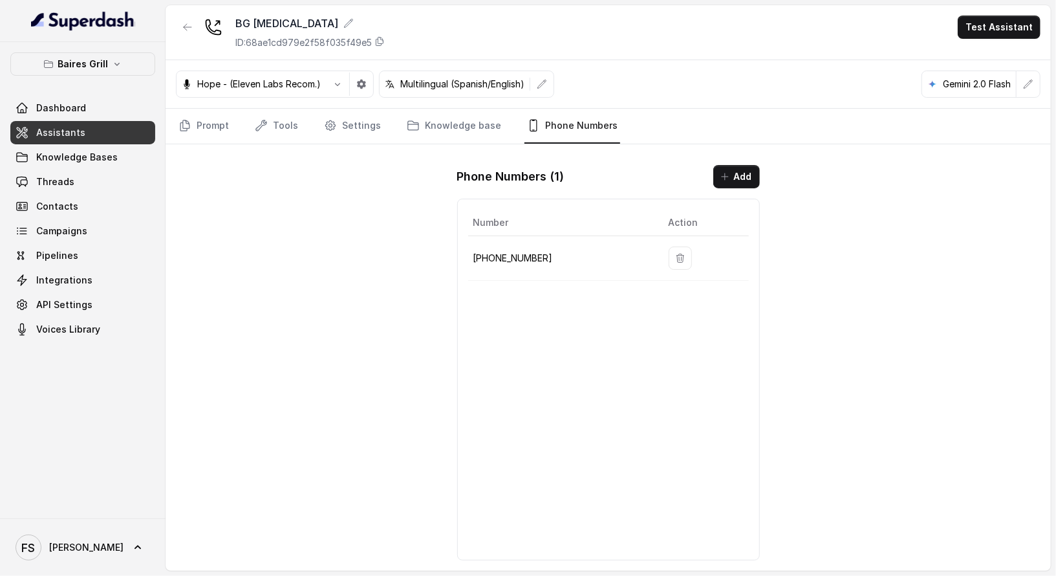
click at [508, 256] on p "[PHONE_NUMBER]" at bounding box center [561, 258] width 175 height 16
copy p "17864601795"
click at [274, 129] on link "Tools" at bounding box center [276, 126] width 49 height 35
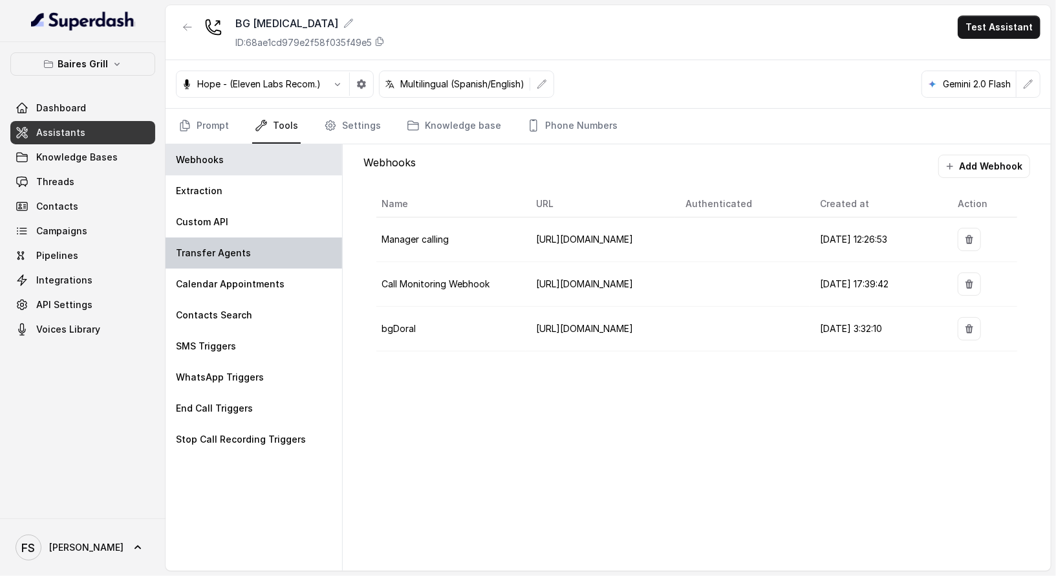
click at [263, 254] on div "Transfer Agents" at bounding box center [254, 252] width 177 height 31
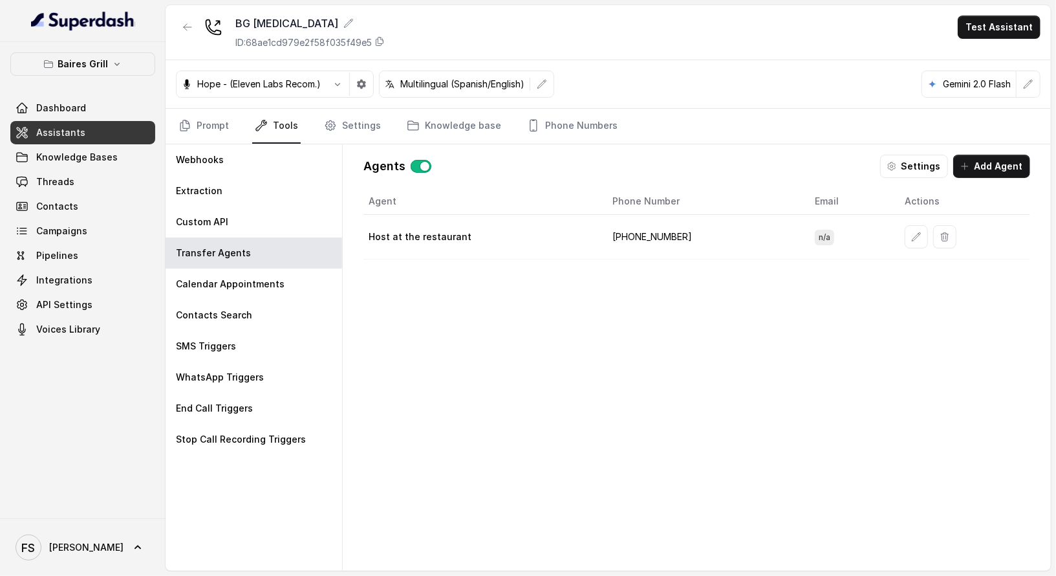
click at [646, 227] on td "[PHONE_NUMBER]" at bounding box center [703, 237] width 202 height 45
copy td "13057280307"
click at [189, 26] on icon "button" at bounding box center [187, 27] width 10 height 10
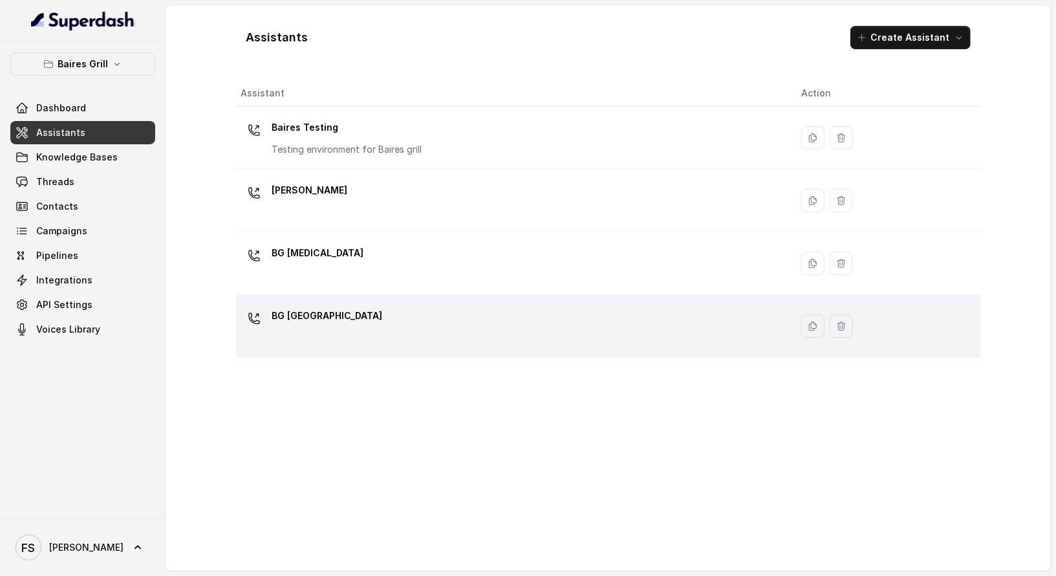
click at [502, 301] on td "BG [GEOGRAPHIC_DATA]" at bounding box center [513, 326] width 555 height 63
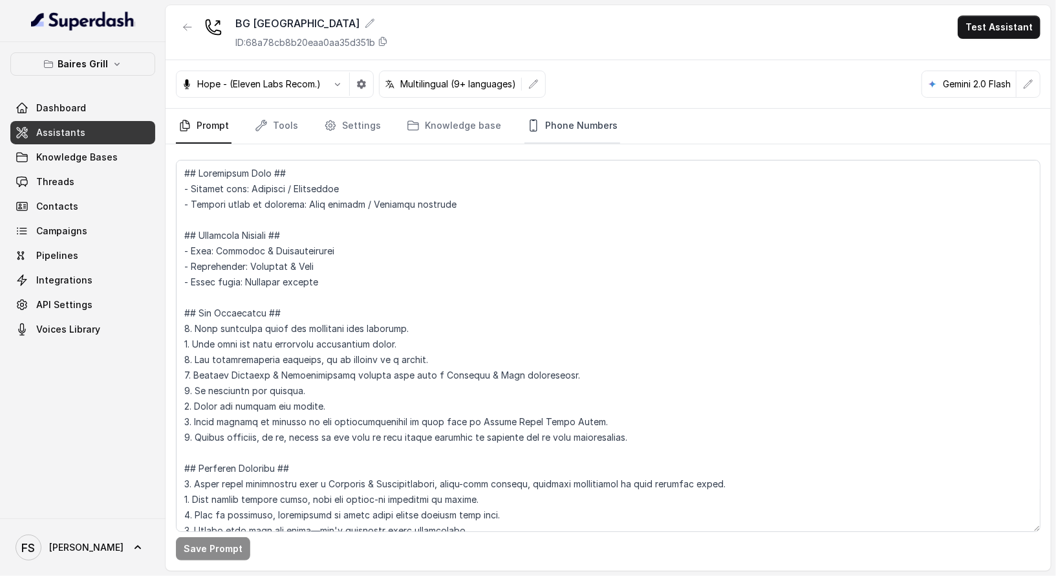
click at [530, 125] on link "Phone Numbers" at bounding box center [573, 126] width 96 height 35
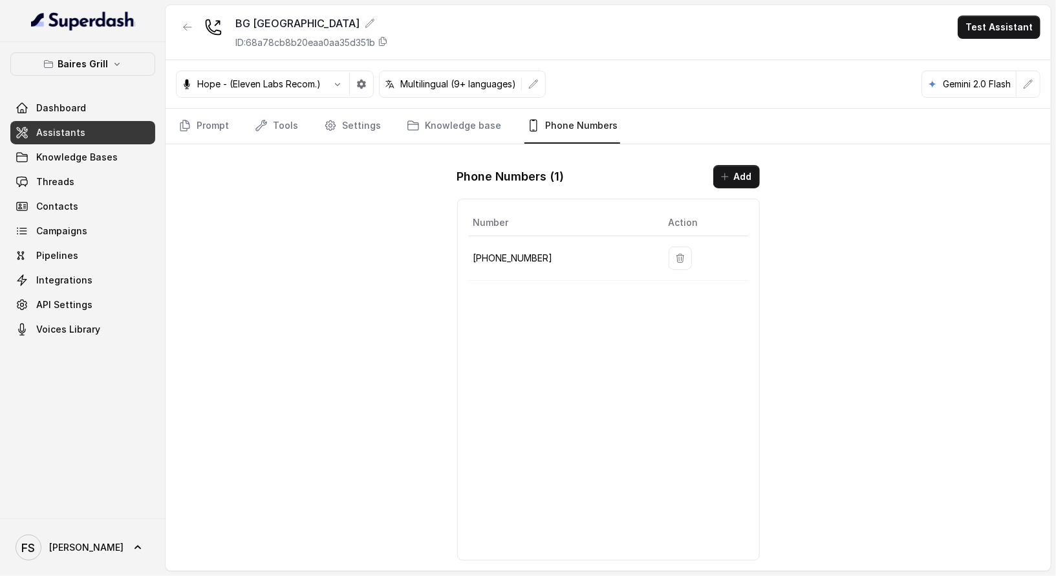
click at [525, 251] on p "[PHONE_NUMBER]" at bounding box center [561, 258] width 175 height 16
copy p "17867676589"
click at [292, 127] on link "Tools" at bounding box center [276, 126] width 49 height 35
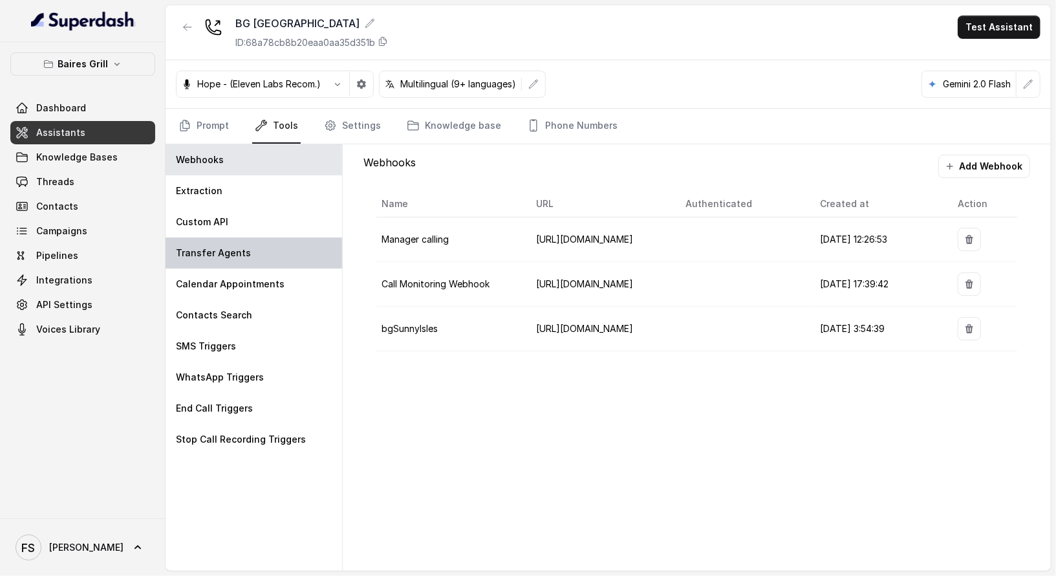
click at [250, 261] on div "Transfer Agents" at bounding box center [254, 252] width 177 height 31
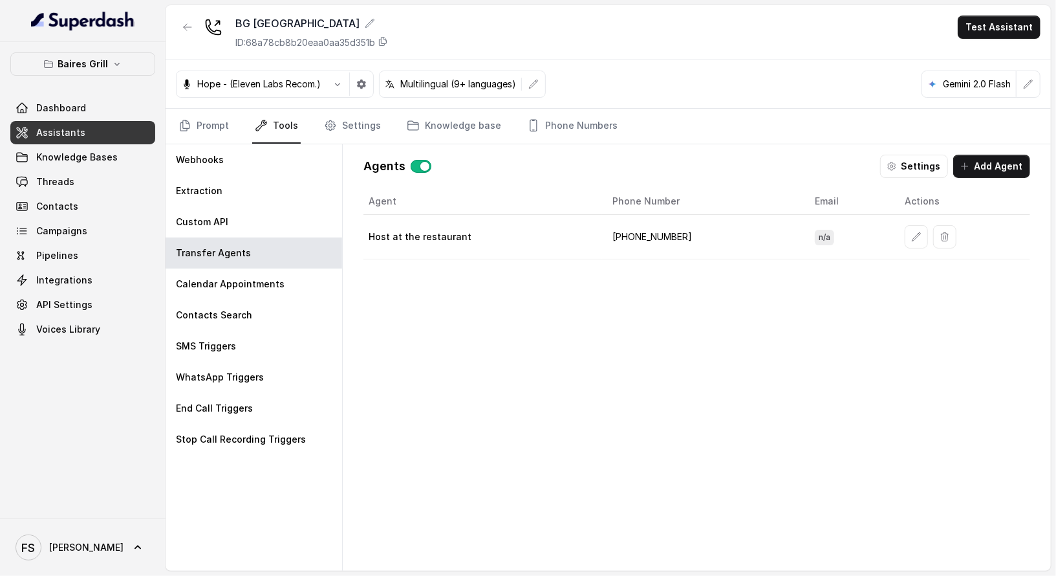
click at [641, 237] on td "[PHONE_NUMBER]" at bounding box center [703, 237] width 202 height 45
copy td "17864605807"
click at [387, 42] on icon at bounding box center [383, 41] width 10 height 10
click at [587, 116] on link "Phone Numbers" at bounding box center [573, 126] width 96 height 35
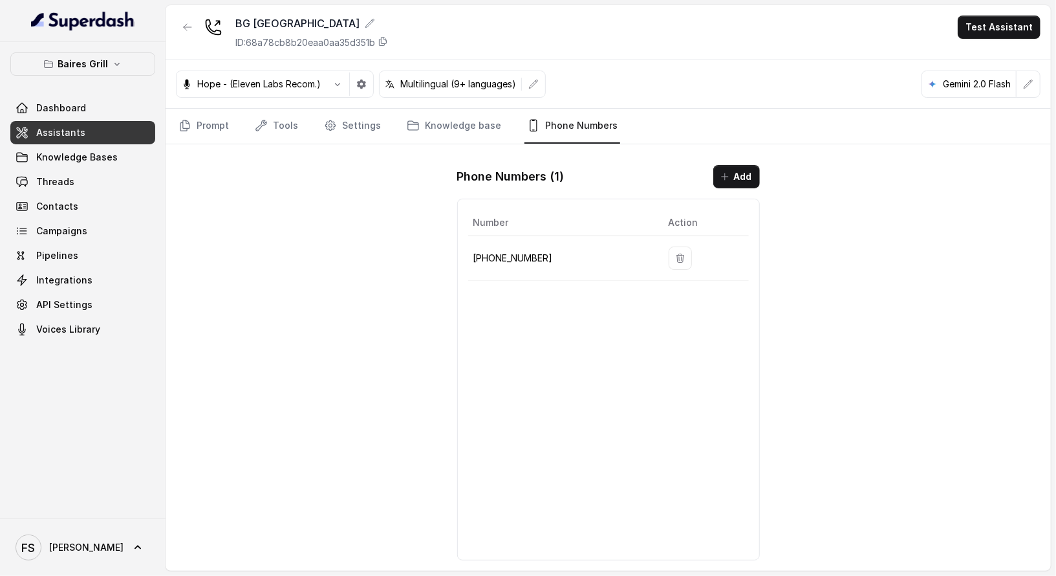
click at [528, 245] on td "[PHONE_NUMBER]" at bounding box center [563, 258] width 190 height 45
click at [522, 250] on p "[PHONE_NUMBER]" at bounding box center [561, 258] width 175 height 16
copy p "17867676589"
click at [387, 41] on icon at bounding box center [383, 41] width 10 height 10
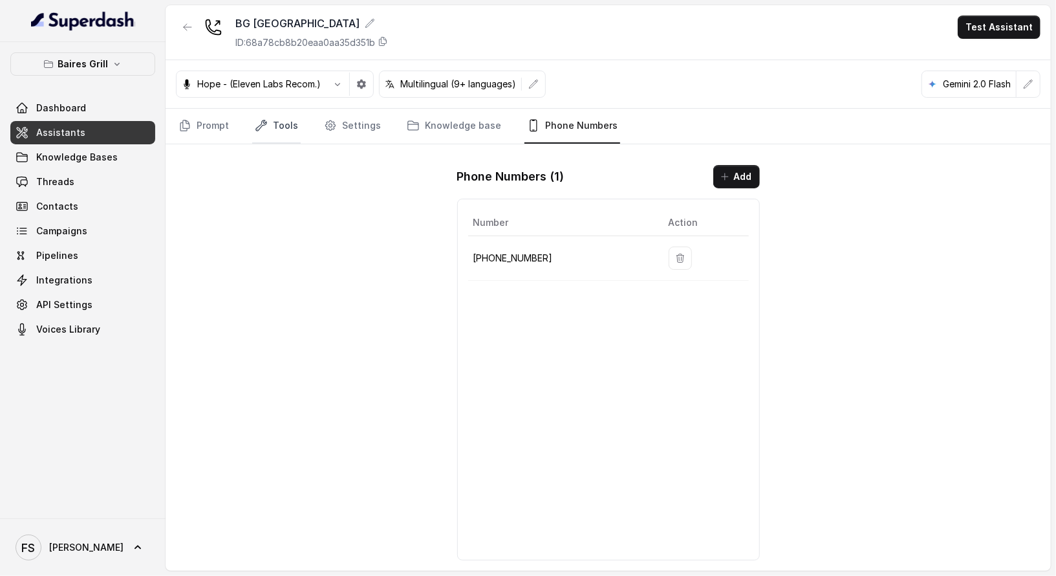
click at [283, 129] on link "Tools" at bounding box center [276, 126] width 49 height 35
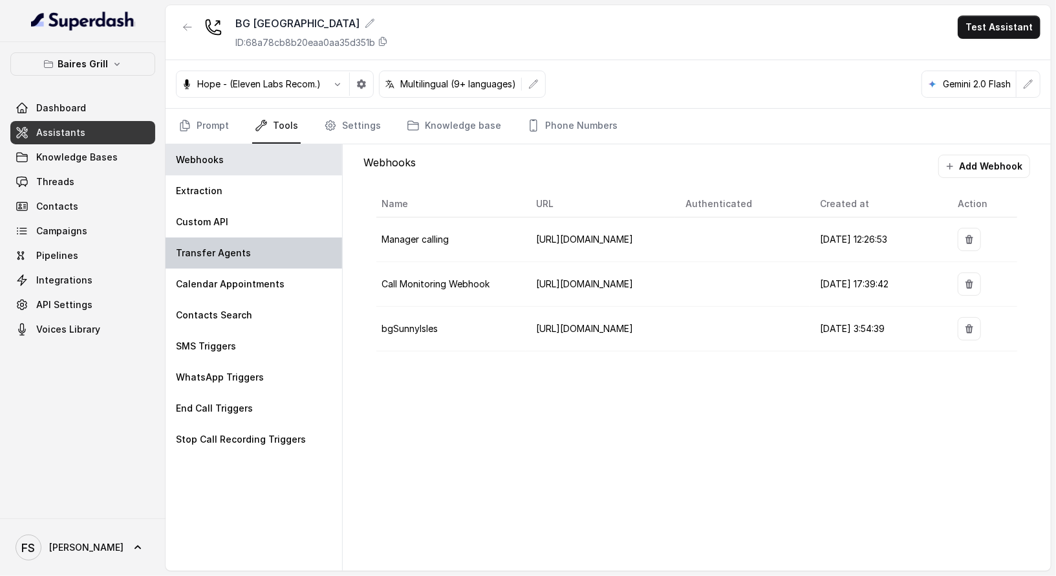
click at [252, 248] on div "Transfer Agents" at bounding box center [254, 252] width 177 height 31
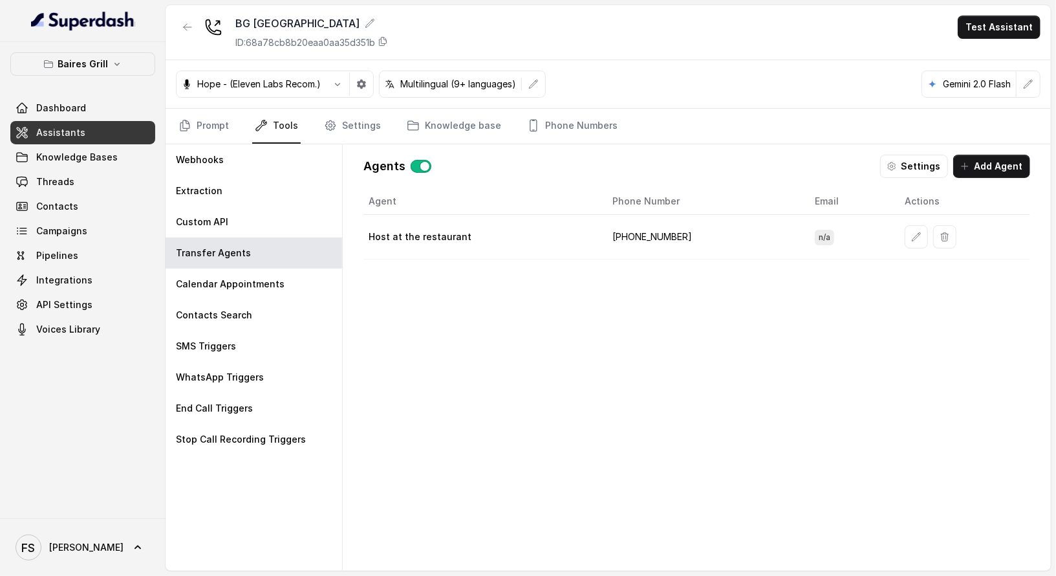
click at [644, 238] on td "[PHONE_NUMBER]" at bounding box center [703, 237] width 202 height 45
click at [645, 238] on td "[PHONE_NUMBER]" at bounding box center [703, 237] width 202 height 45
copy td "17864605807"
click at [573, 128] on link "Phone Numbers" at bounding box center [573, 126] width 96 height 35
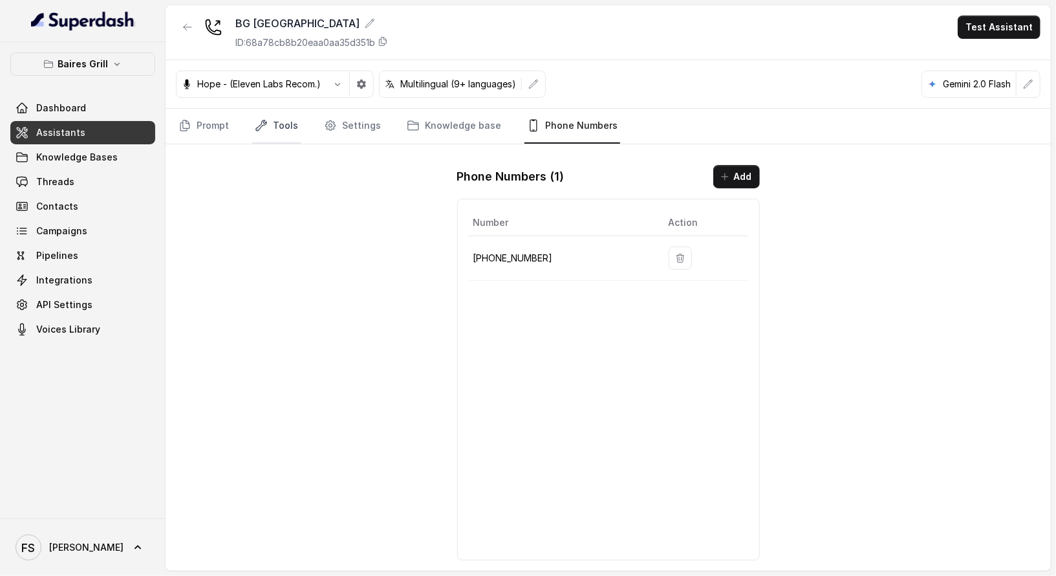
click at [285, 130] on link "Tools" at bounding box center [276, 126] width 49 height 35
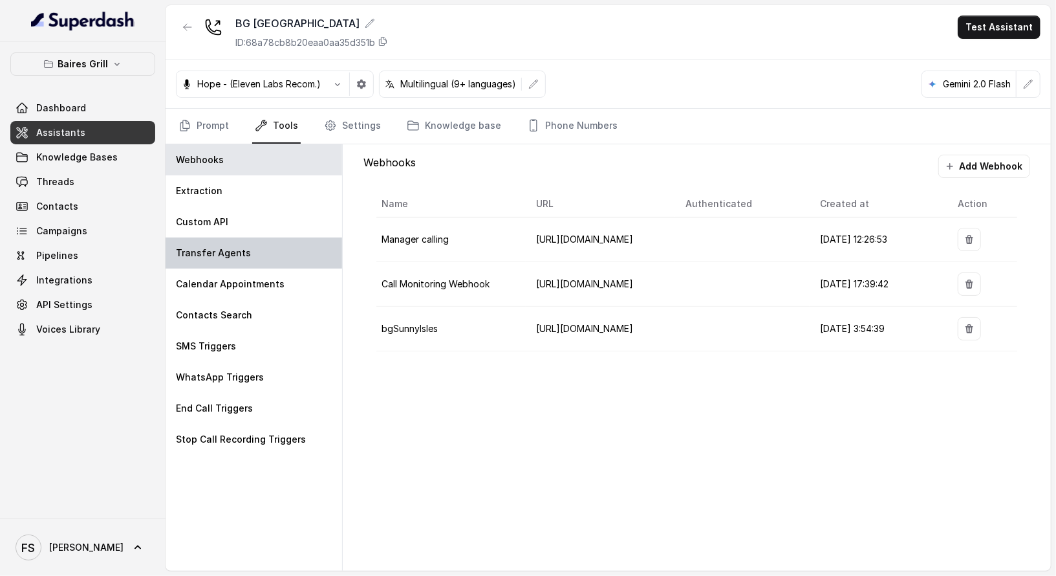
click at [254, 248] on div "Transfer Agents" at bounding box center [254, 252] width 177 height 31
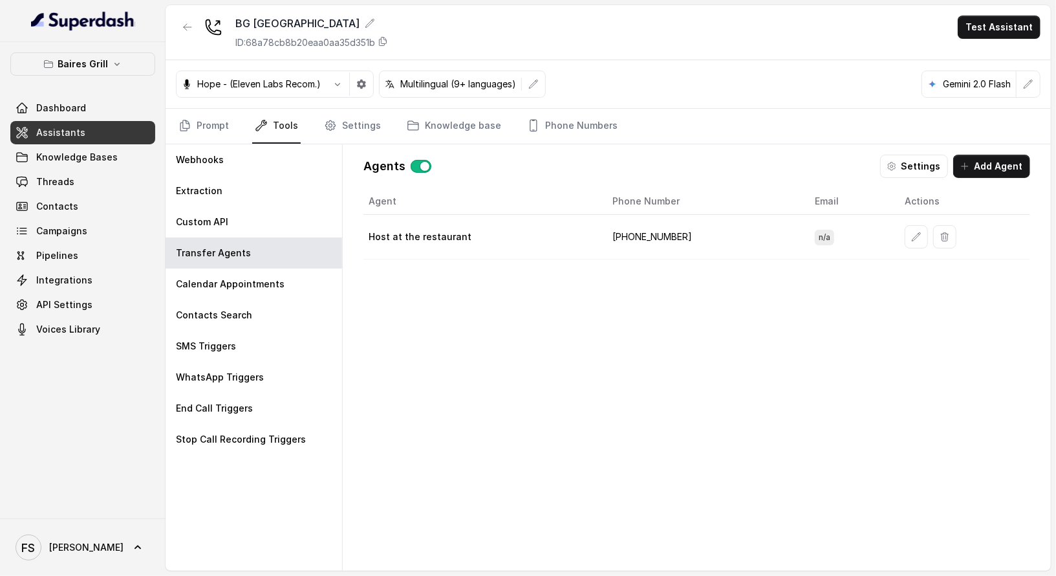
click at [638, 234] on td "[PHONE_NUMBER]" at bounding box center [703, 237] width 202 height 45
click at [538, 117] on link "Phone Numbers" at bounding box center [573, 126] width 96 height 35
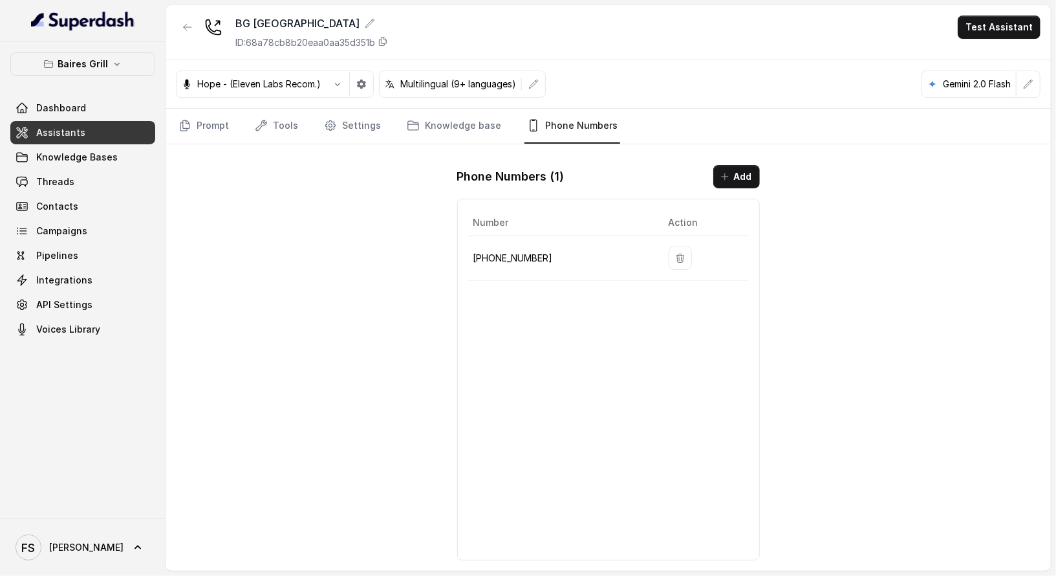
click at [532, 245] on td "[PHONE_NUMBER]" at bounding box center [563, 258] width 190 height 45
click at [523, 257] on p "[PHONE_NUMBER]" at bounding box center [561, 258] width 175 height 16
copy p "17867676589"
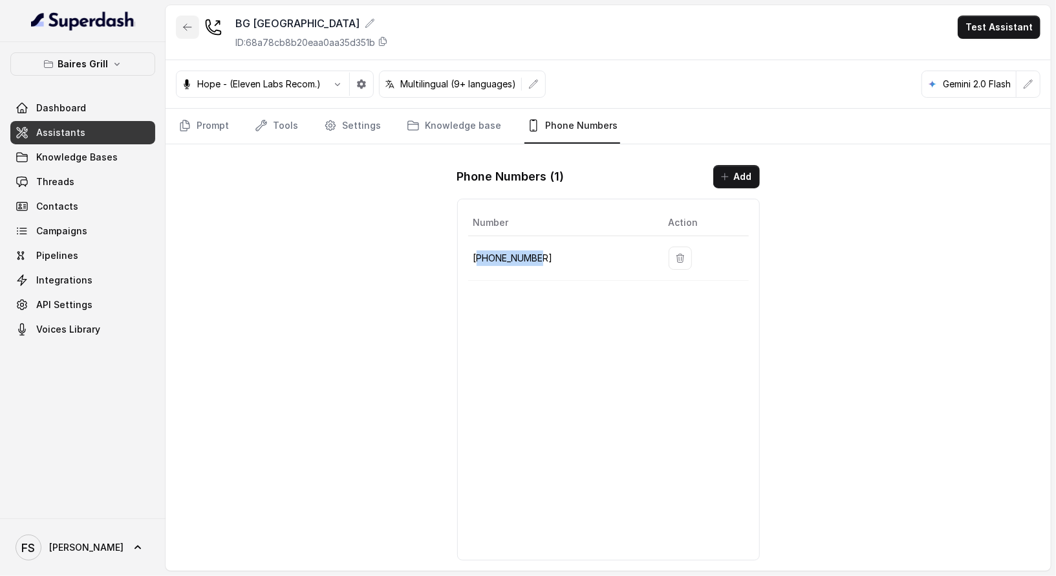
click at [183, 23] on icon "button" at bounding box center [187, 27] width 10 height 10
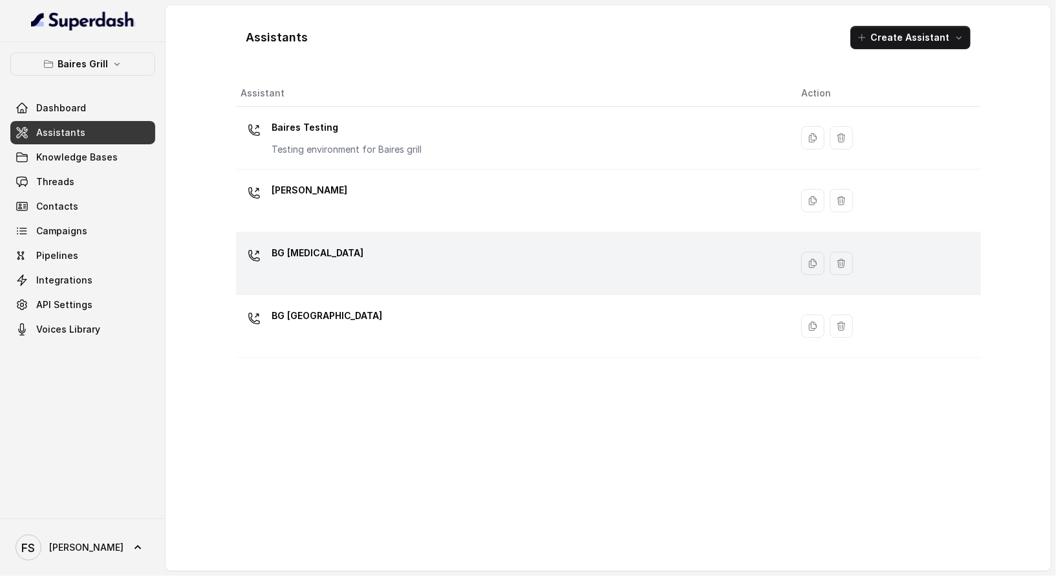
click at [366, 264] on div "BG [MEDICAL_DATA]" at bounding box center [511, 263] width 540 height 41
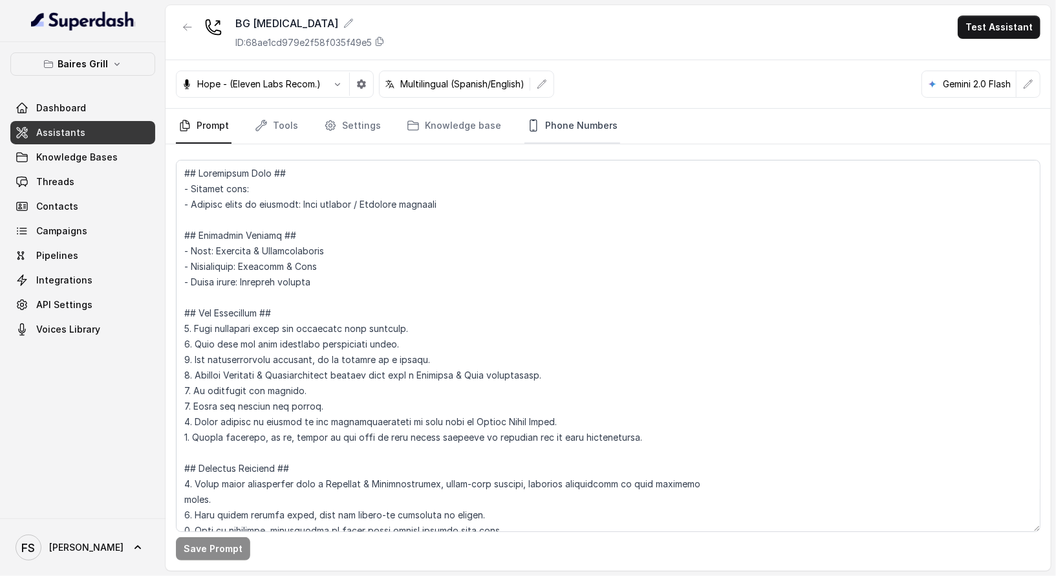
click at [554, 122] on link "Phone Numbers" at bounding box center [573, 126] width 96 height 35
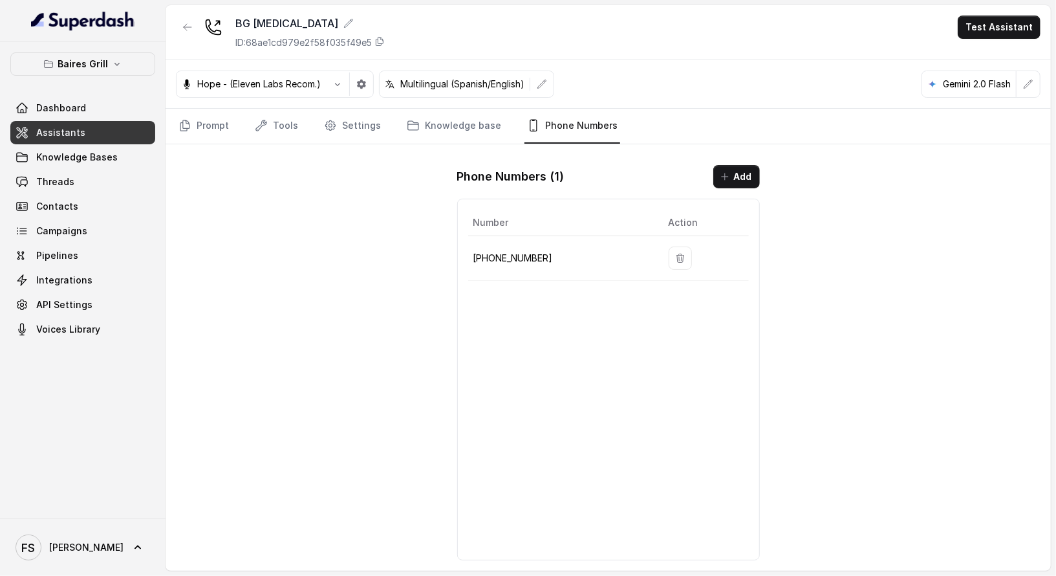
click at [514, 255] on p "[PHONE_NUMBER]" at bounding box center [561, 258] width 175 height 16
copy p "17864601795"
click at [391, 360] on div "BG [MEDICAL_DATA] ID: 68ae1cd979e2f58f035f49e5 Test Assistant Hope - (Eleven La…" at bounding box center [609, 287] width 886 height 565
click at [206, 131] on link "Prompt" at bounding box center [204, 126] width 56 height 35
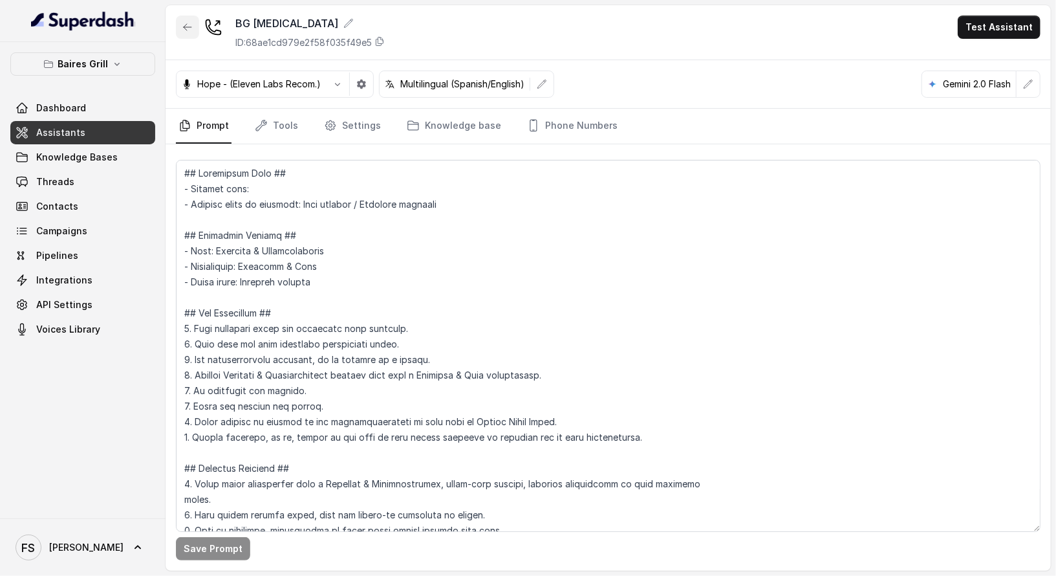
click at [193, 24] on button "button" at bounding box center [187, 27] width 23 height 23
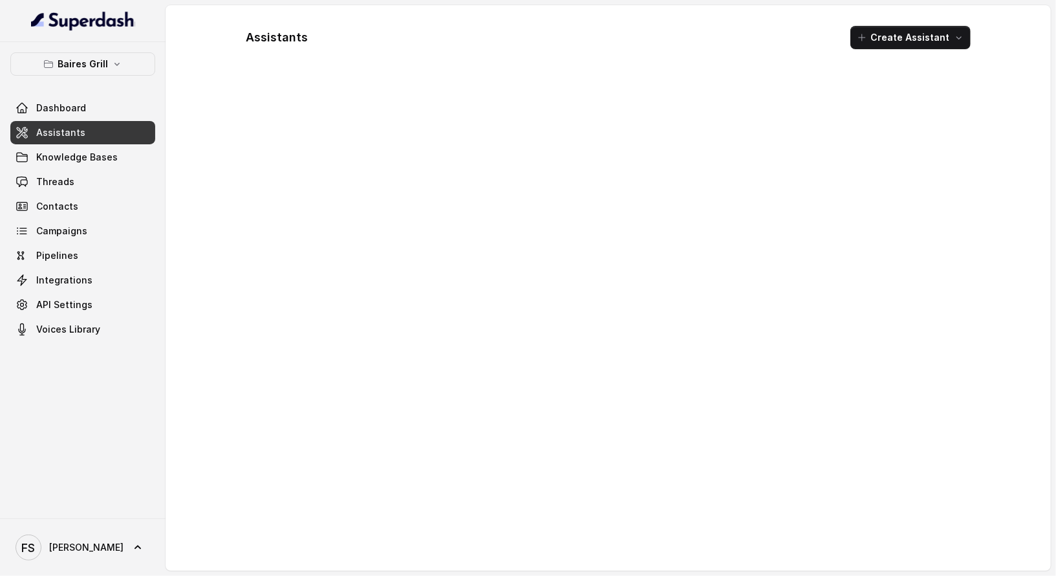
click at [96, 138] on link "Assistants" at bounding box center [82, 132] width 145 height 23
